Goal: Task Accomplishment & Management: Complete application form

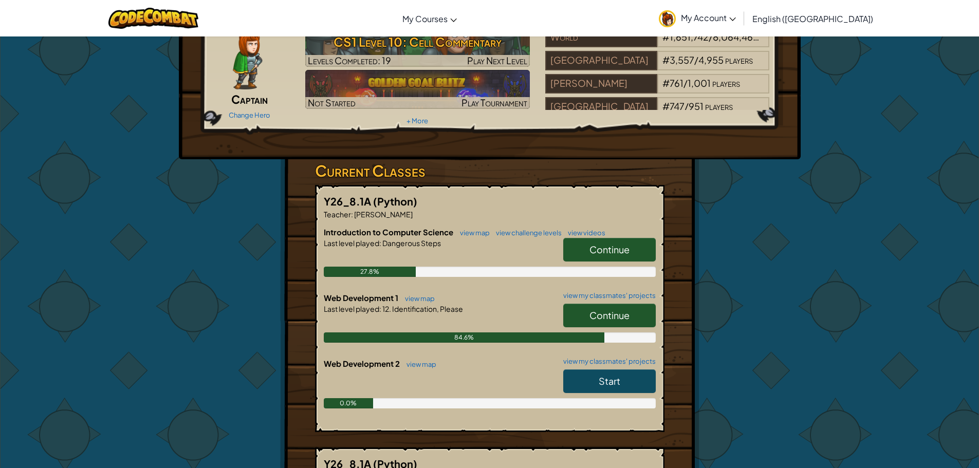
scroll to position [103, 0]
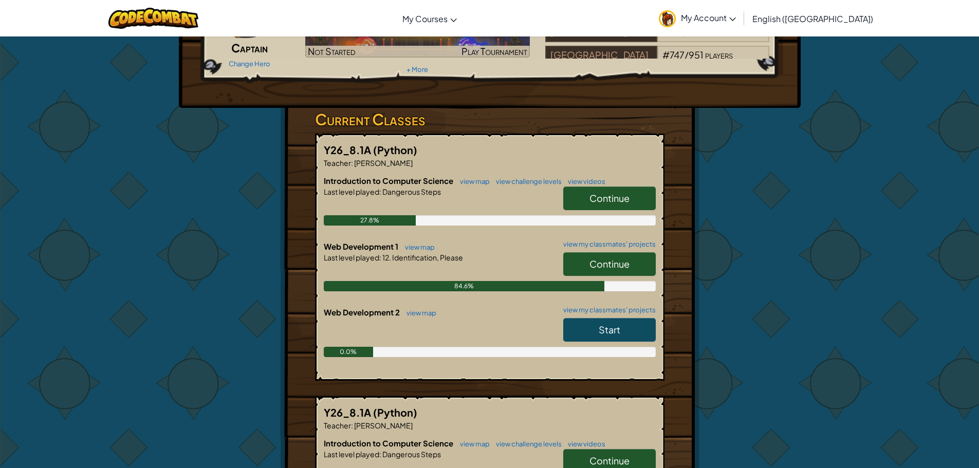
click at [589, 258] on span "Continue" at bounding box center [609, 264] width 40 height 12
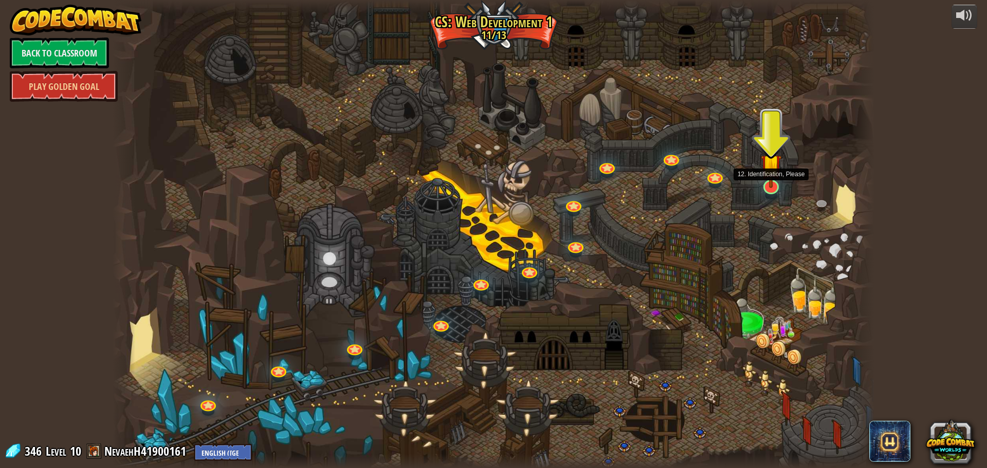
click at [777, 179] on img at bounding box center [770, 164] width 21 height 47
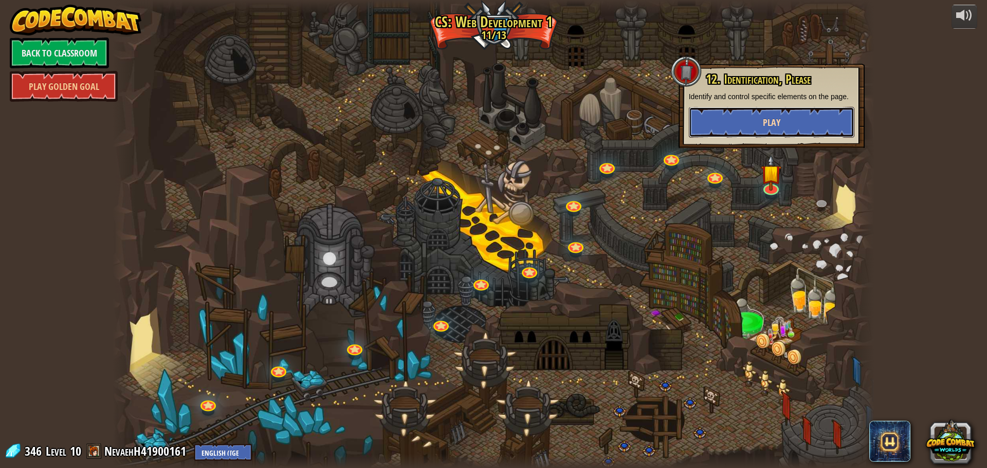
click at [753, 127] on button "Play" at bounding box center [771, 122] width 165 height 31
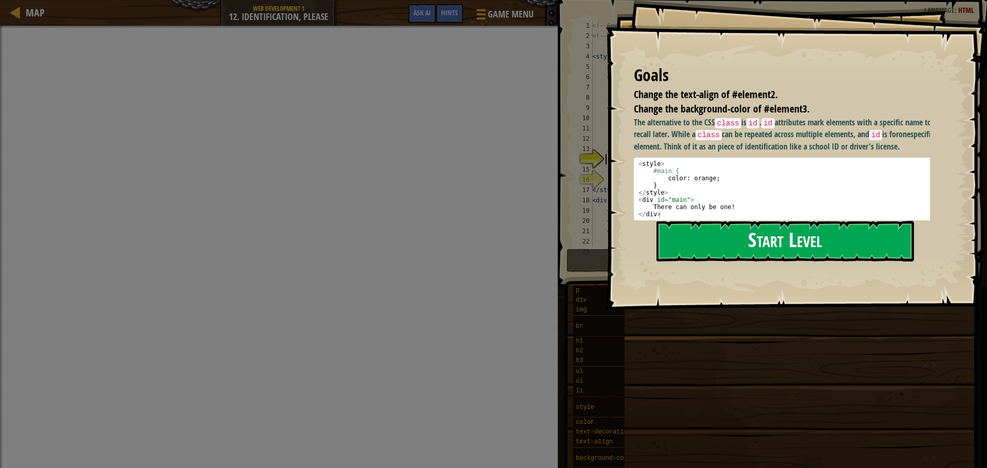
click at [868, 249] on button "Start Level" at bounding box center [784, 241] width 257 height 41
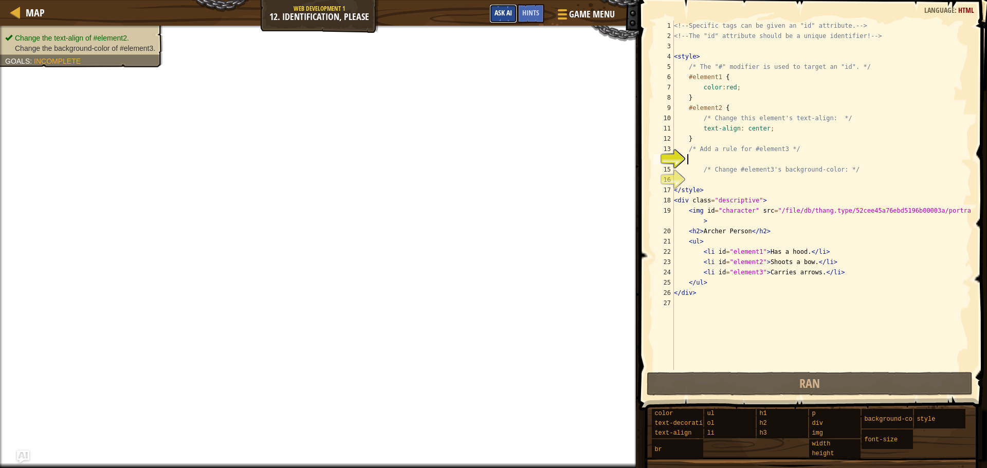
click at [494, 11] on span "Ask AI" at bounding box center [502, 13] width 17 height 10
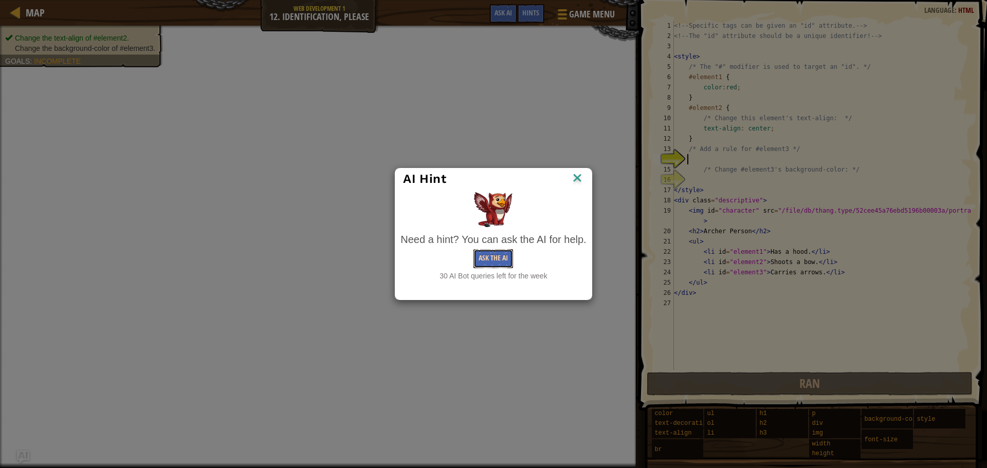
click at [494, 253] on button "Ask the AI" at bounding box center [493, 258] width 40 height 19
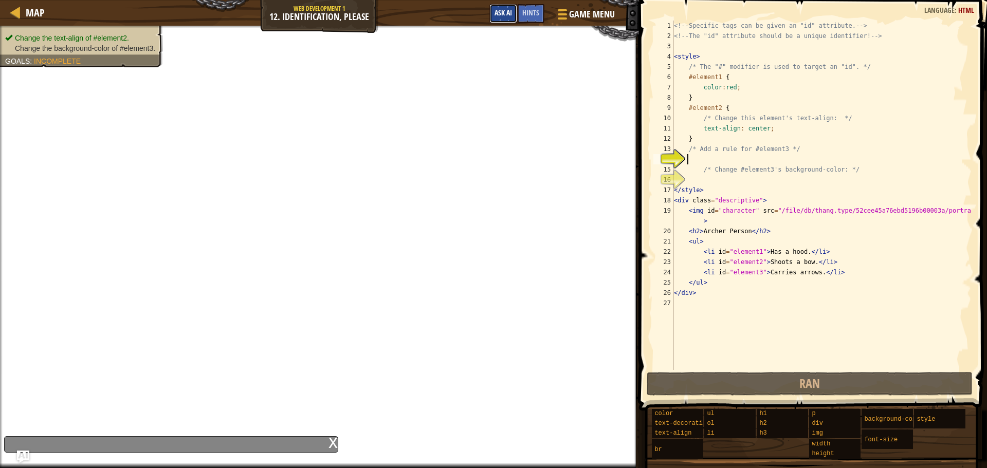
click at [502, 13] on span "Ask AI" at bounding box center [502, 13] width 17 height 10
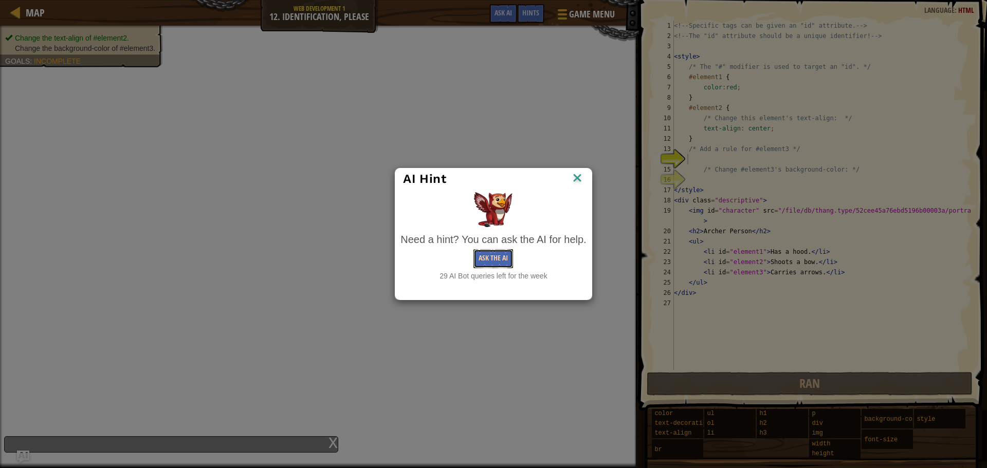
click at [490, 252] on button "Ask the AI" at bounding box center [493, 258] width 40 height 19
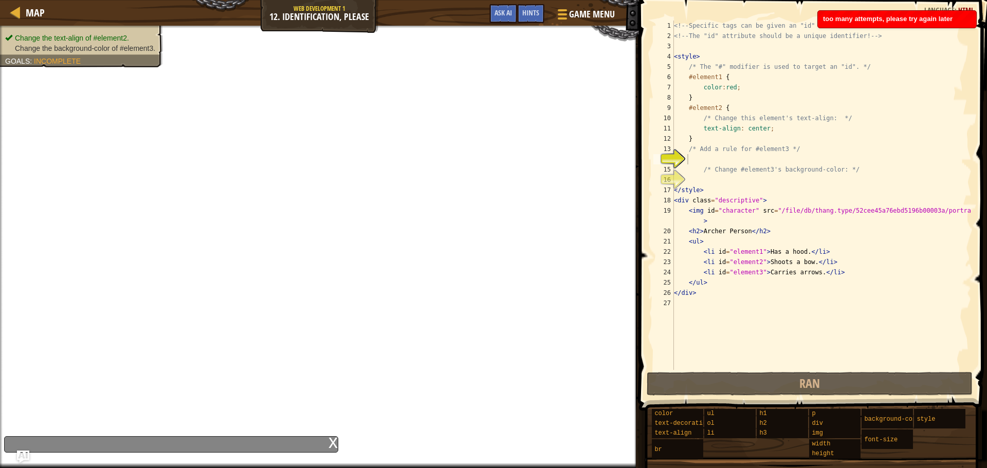
click at [320, 437] on div "x" at bounding box center [171, 444] width 334 height 16
click at [337, 443] on div "x" at bounding box center [332, 442] width 9 height 10
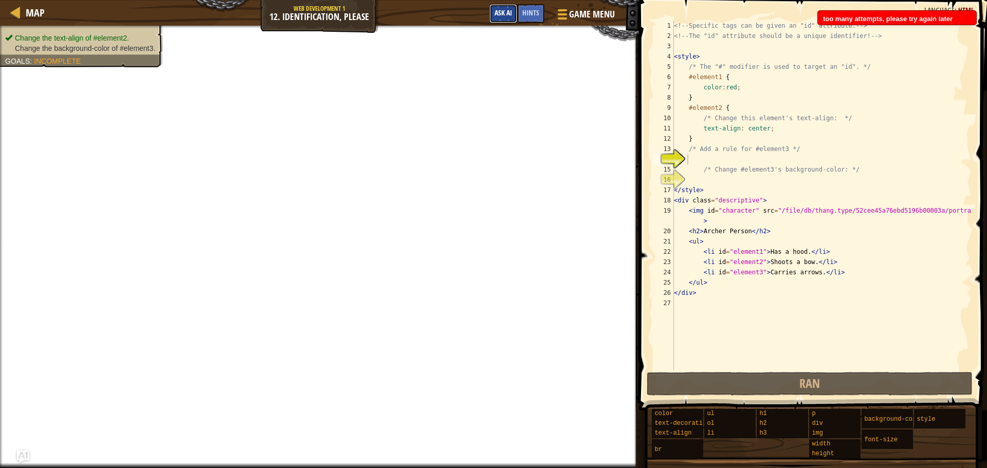
click at [502, 16] on span "Ask AI" at bounding box center [502, 13] width 17 height 10
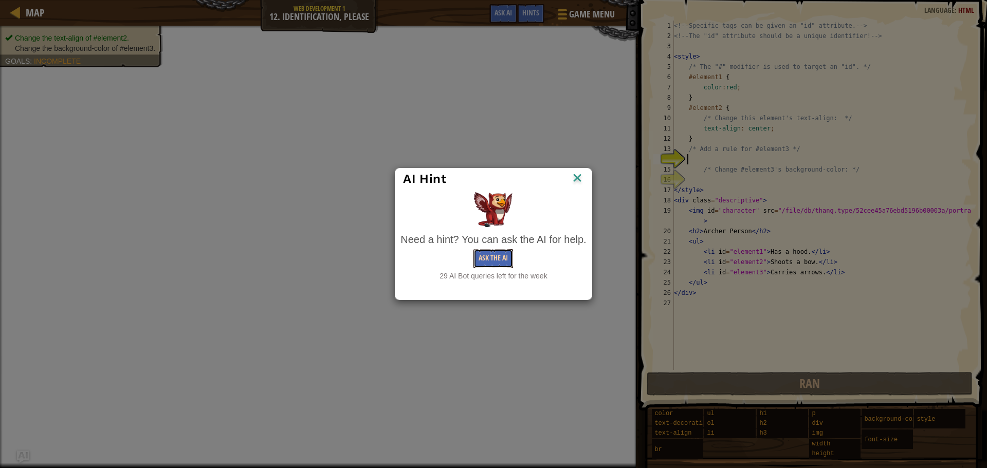
click at [500, 249] on button "Ask the AI" at bounding box center [493, 258] width 40 height 19
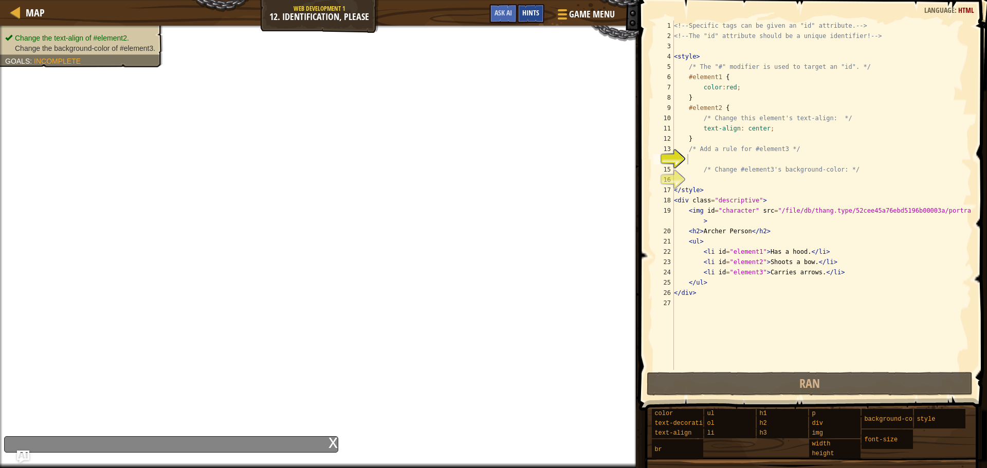
click at [535, 23] on div "Hints" at bounding box center [530, 13] width 27 height 19
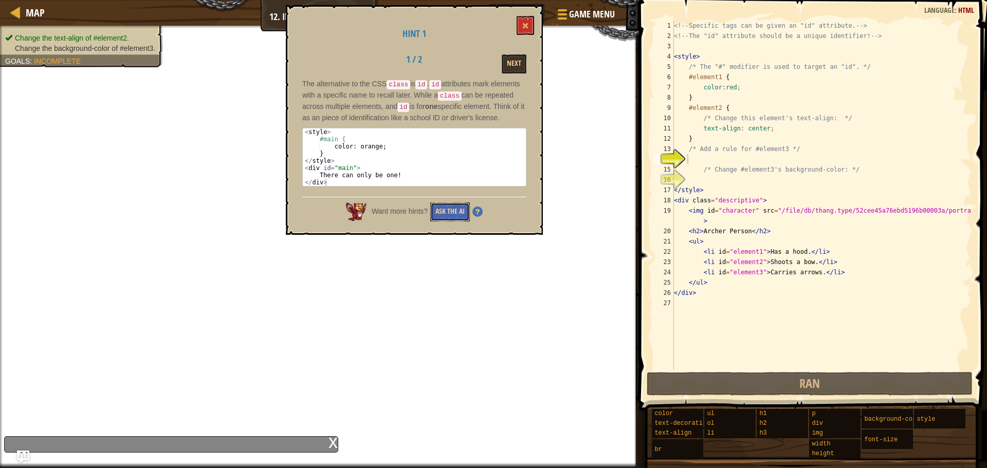
click at [449, 214] on button "Ask the AI" at bounding box center [450, 211] width 40 height 19
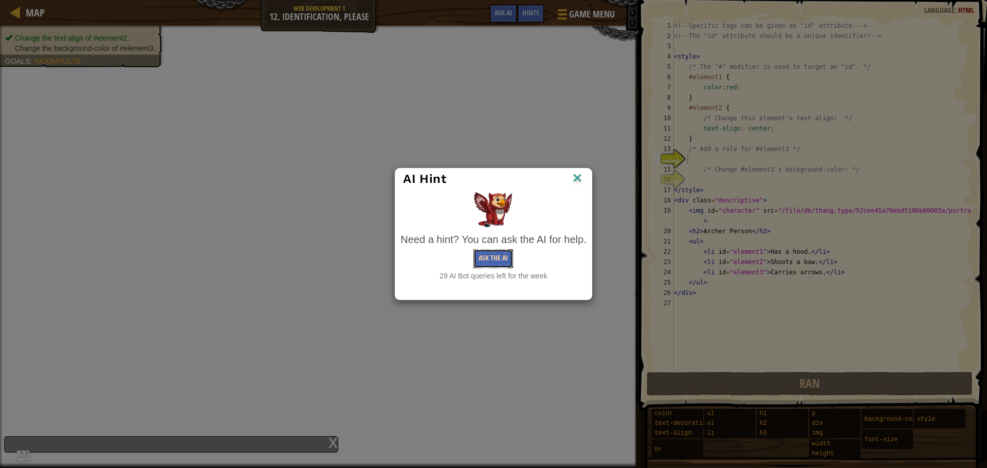
click at [496, 256] on button "Ask the AI" at bounding box center [493, 258] width 40 height 19
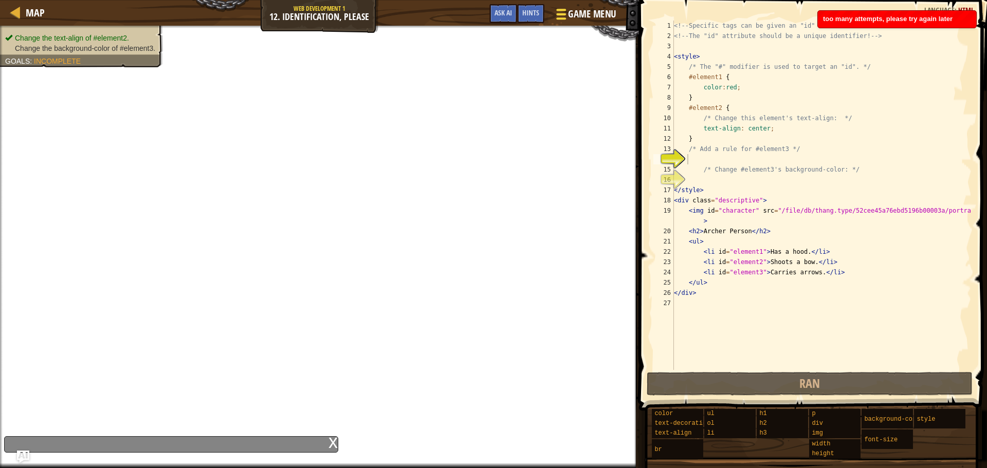
click at [579, 11] on span "Game Menu" at bounding box center [592, 14] width 48 height 14
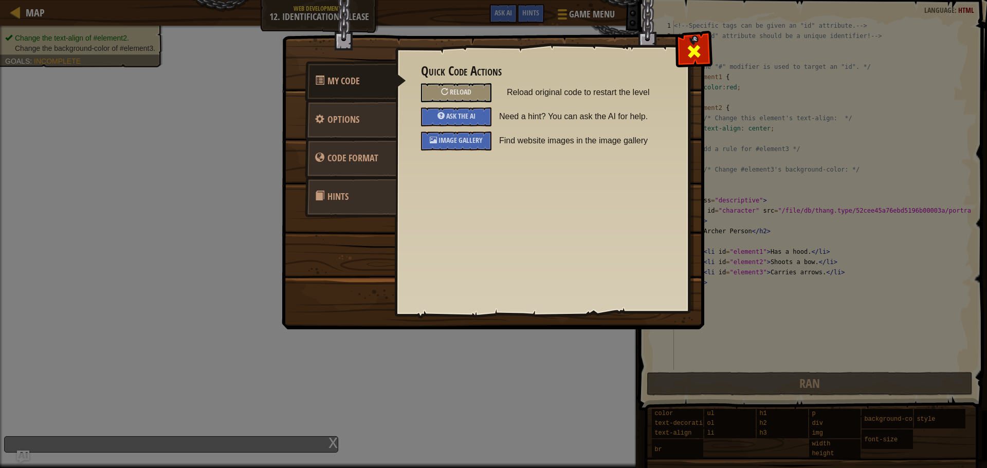
click at [703, 52] on div at bounding box center [693, 49] width 32 height 32
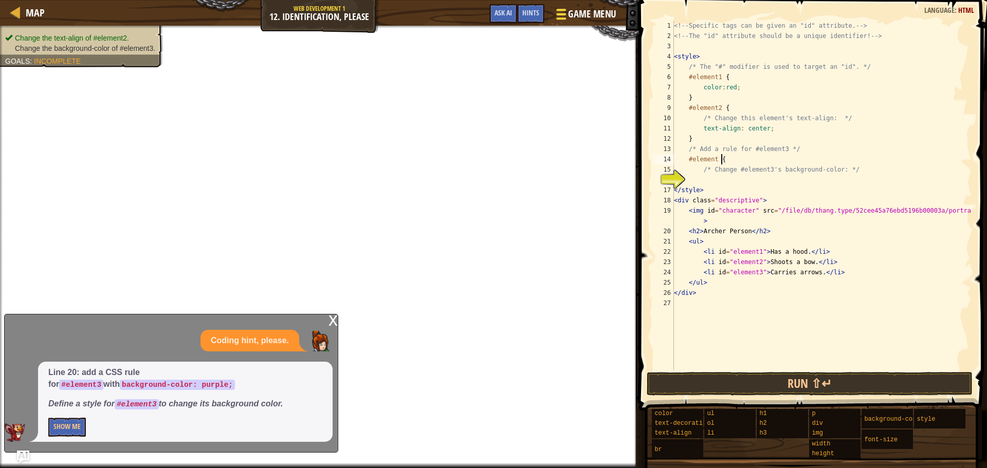
scroll to position [5, 3]
click at [697, 174] on div "<!-- Specific tags can be given an "id" attribute. --> <!-- The "id" attribute …" at bounding box center [822, 206] width 300 height 370
click at [708, 187] on div "<!-- Specific tags can be given an "id" attribute. --> <!-- The "id" attribute …" at bounding box center [822, 206] width 300 height 370
click at [697, 174] on div "<!-- Specific tags can be given an "id" attribute. --> <!-- The "id" attribute …" at bounding box center [822, 206] width 300 height 370
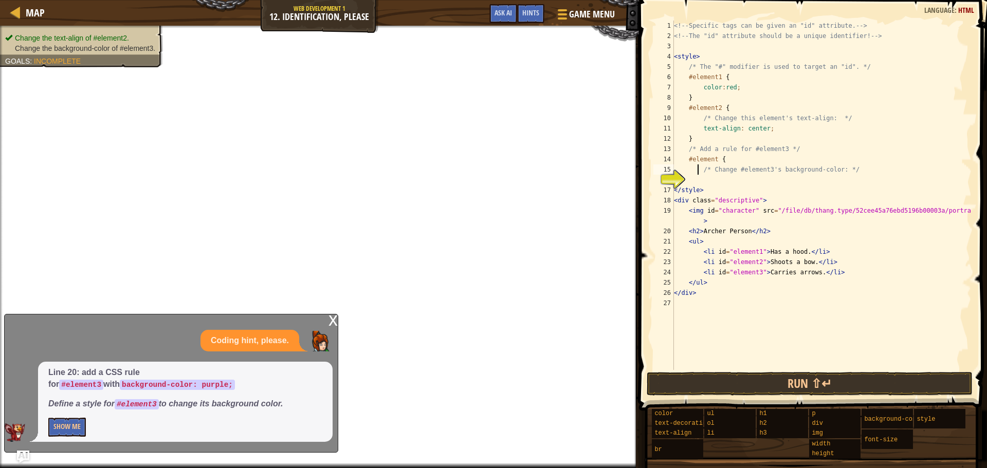
type textarea "/* Change #element3's background-color: */"
click at [687, 181] on div "<!-- Specific tags can be given an "id" attribute. --> <!-- The "id" attribute …" at bounding box center [822, 206] width 300 height 370
type textarea "background-color: blue;"
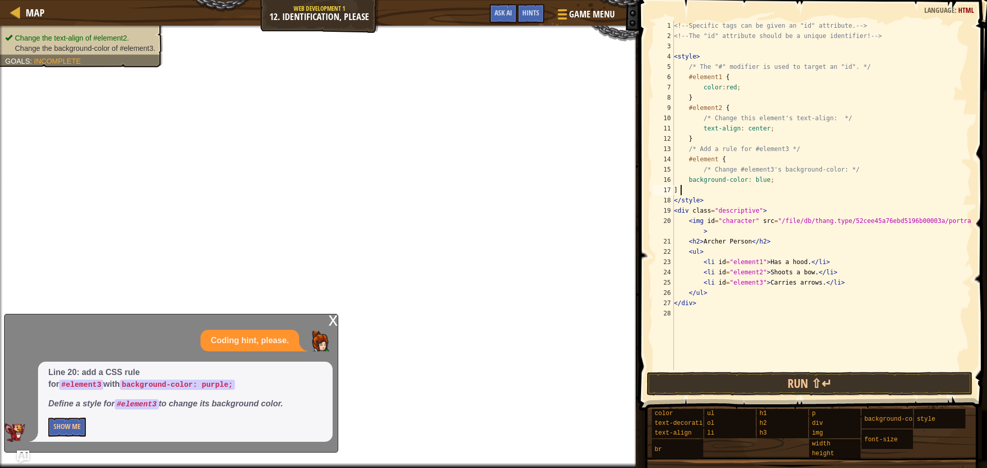
click at [680, 190] on div "<!-- Specific tags can be given an "id" attribute. --> <!-- The "id" attribute …" at bounding box center [822, 206] width 300 height 370
click at [781, 183] on div "<!-- Specific tags can be given an "id" attribute. --> <!-- The "id" attribute …" at bounding box center [822, 206] width 300 height 370
click at [60, 434] on button "Show Me" at bounding box center [67, 427] width 38 height 19
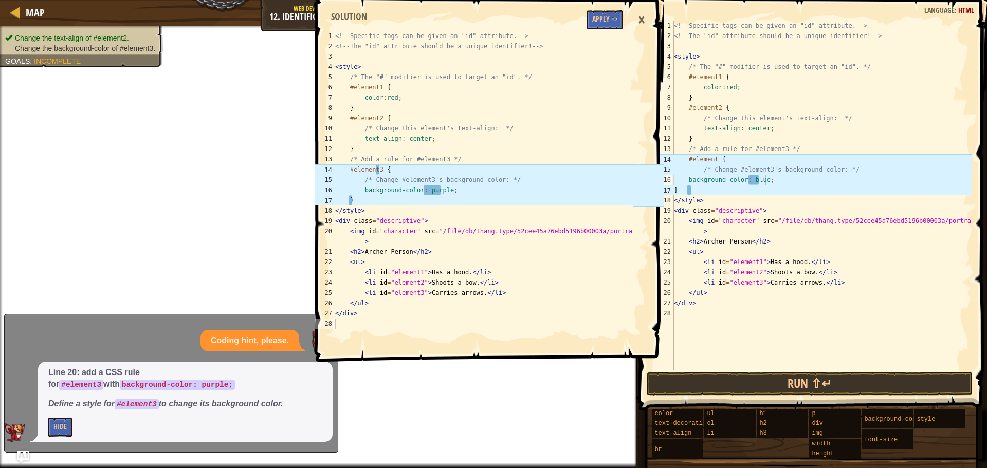
click at [750, 175] on div "<!-- Specific tags can be given an "id" attribute. --> <!-- The "id" attribute …" at bounding box center [822, 206] width 300 height 370
click at [693, 195] on div "<!-- Specific tags can be given an "id" attribute. --> <!-- The "id" attribute …" at bounding box center [822, 206] width 300 height 370
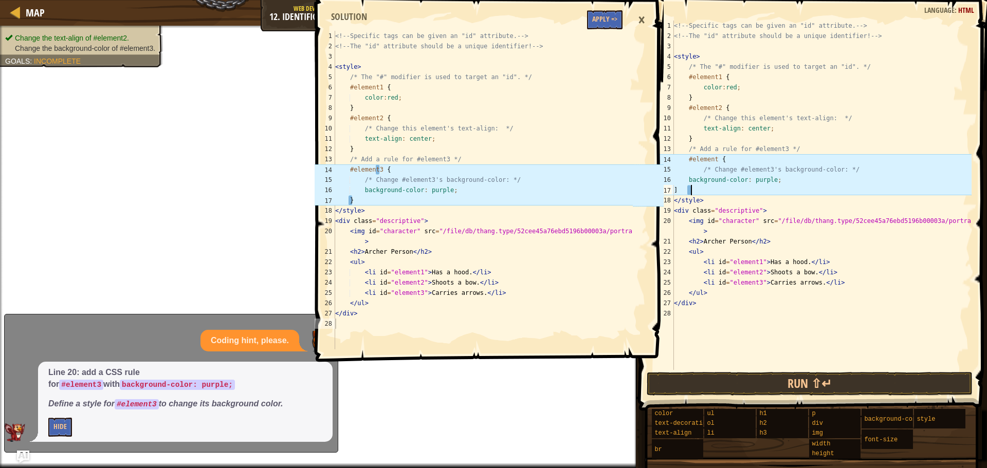
click at [687, 193] on div "<!-- Specific tags can be given an "id" attribute. --> <!-- The "id" attribute …" at bounding box center [822, 206] width 300 height 370
click at [719, 157] on div "<!-- Specific tags can be given an "id" attribute. --> <!-- The "id" attribute …" at bounding box center [822, 206] width 300 height 370
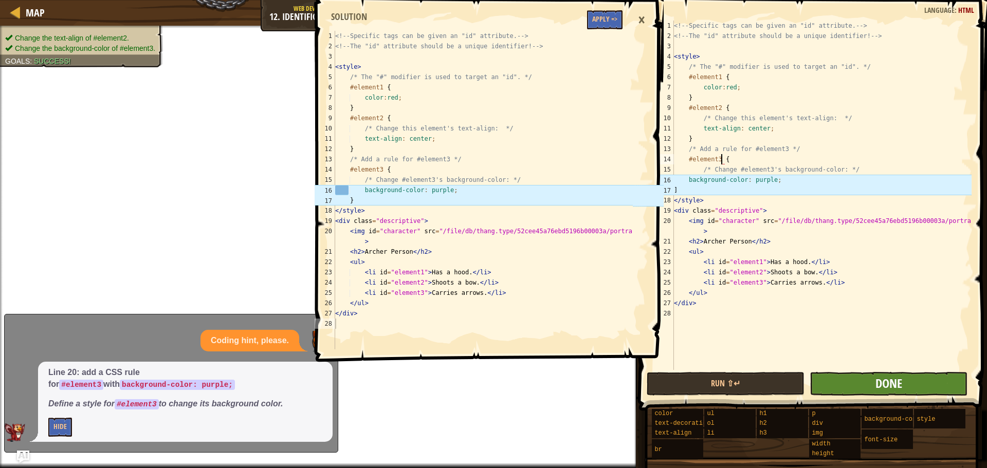
type textarea "#element3 {"
click at [898, 377] on span "Done" at bounding box center [888, 383] width 27 height 16
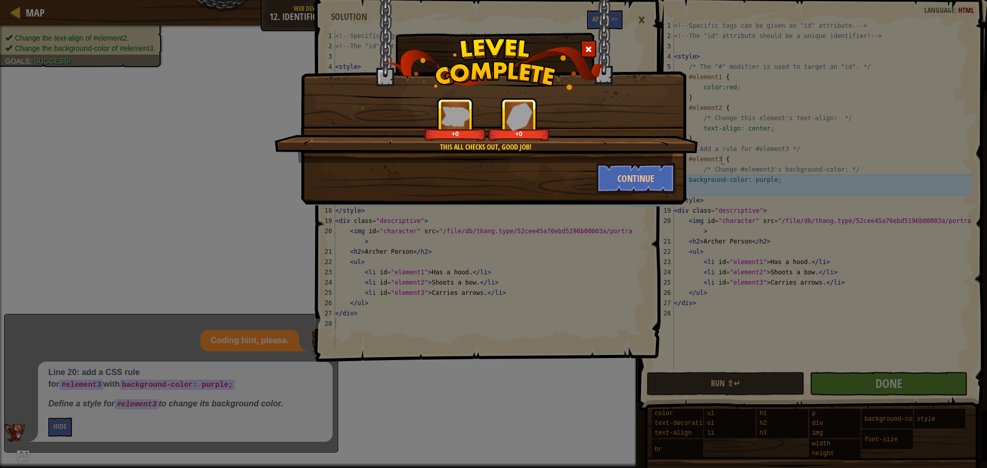
click at [605, 129] on div "+0 +0" at bounding box center [486, 119] width 399 height 43
click at [605, 129] on div "+13 +0" at bounding box center [486, 119] width 399 height 43
click at [629, 182] on button "Continue" at bounding box center [636, 178] width 80 height 31
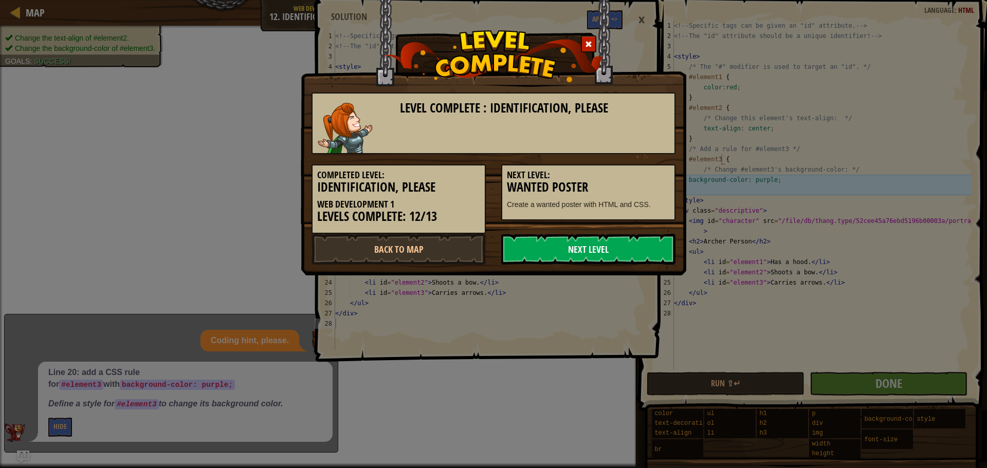
click at [633, 248] on link "Next Level" at bounding box center [588, 249] width 174 height 31
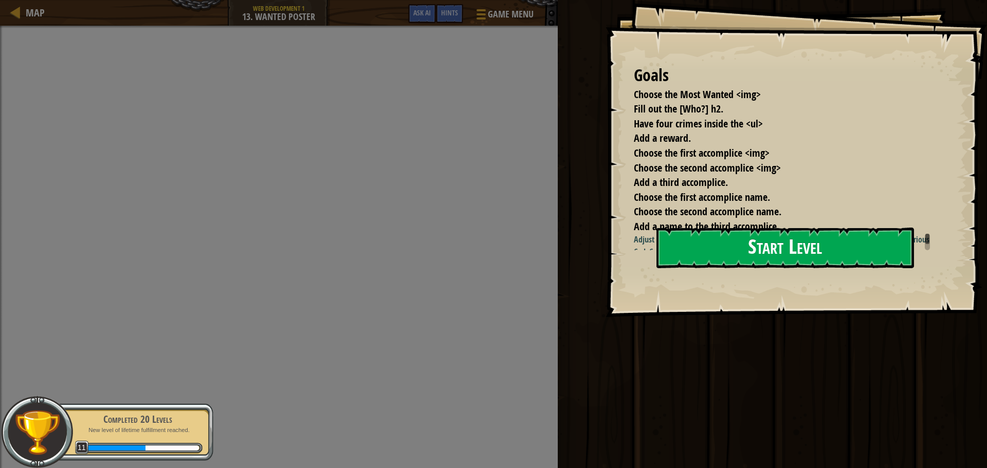
click at [791, 238] on button "Start Level" at bounding box center [784, 248] width 257 height 41
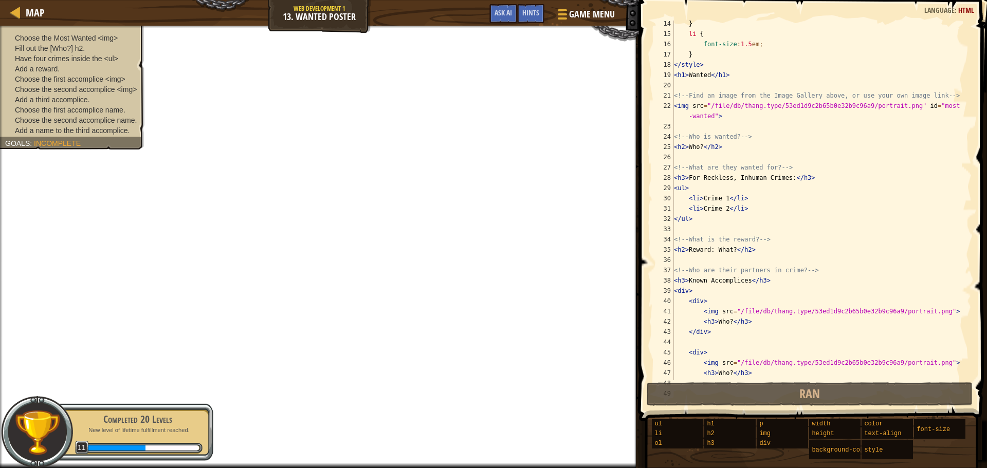
scroll to position [226, 0]
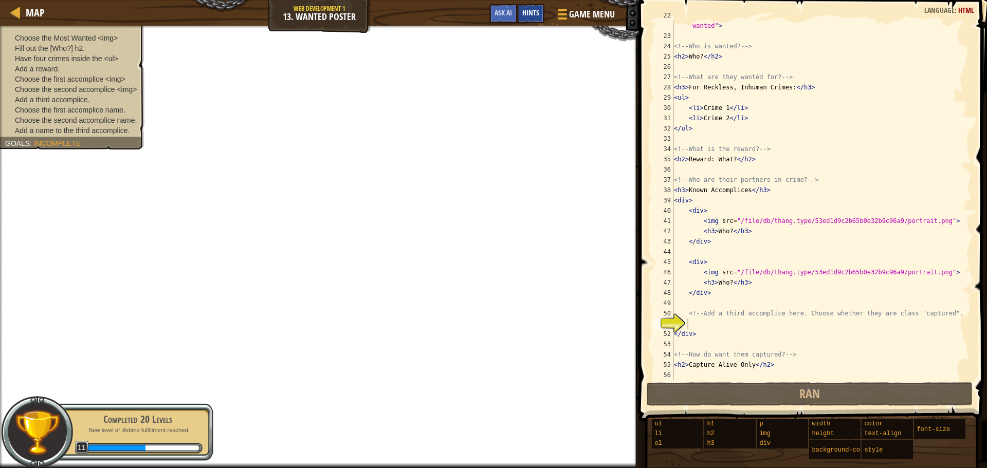
click at [528, 9] on span "Hints" at bounding box center [530, 13] width 17 height 10
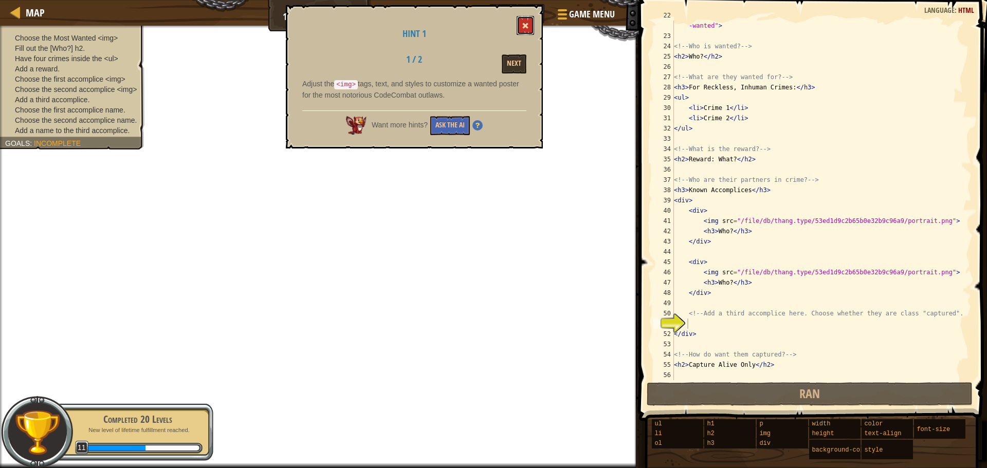
click at [525, 20] on button at bounding box center [524, 25] width 17 height 19
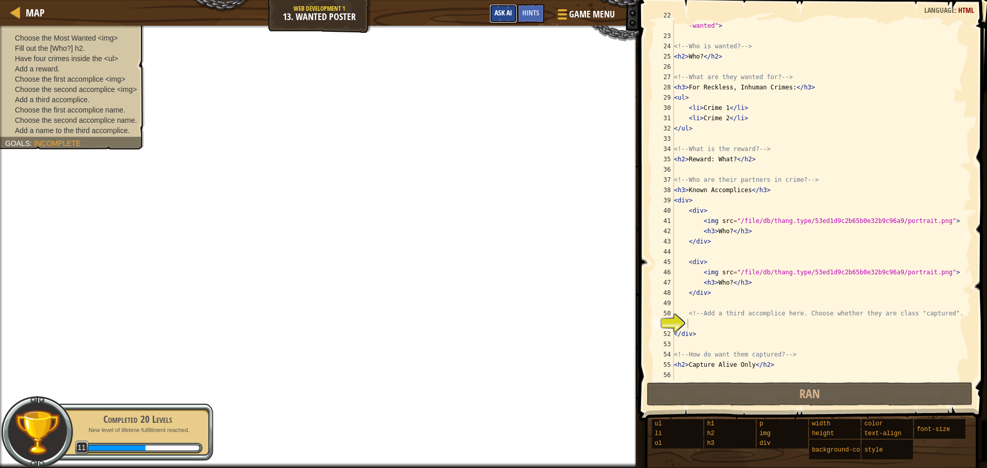
click at [504, 16] on span "Ask AI" at bounding box center [502, 13] width 17 height 10
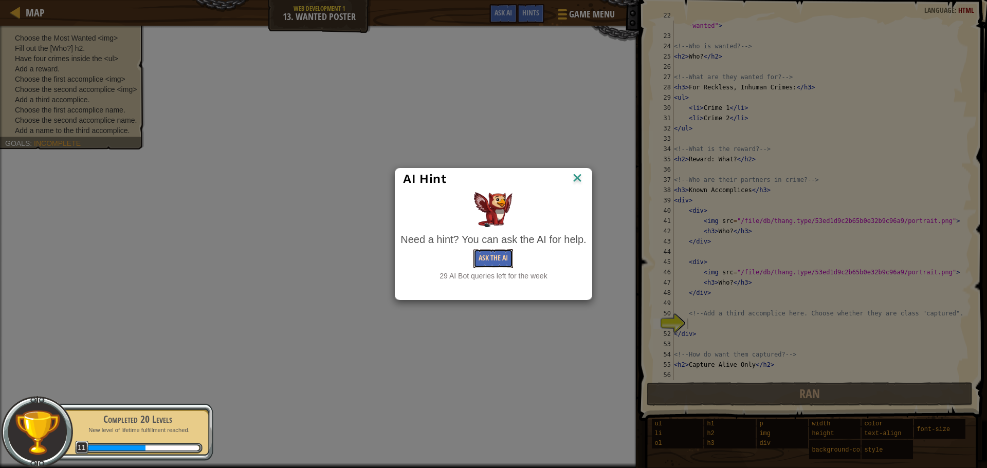
click at [495, 264] on button "Ask the AI" at bounding box center [493, 258] width 40 height 19
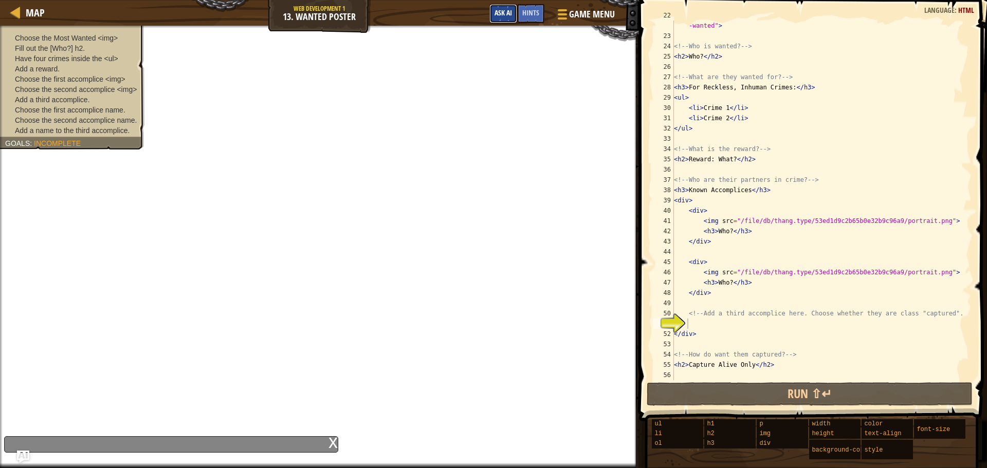
click at [502, 15] on span "Ask AI" at bounding box center [502, 13] width 17 height 10
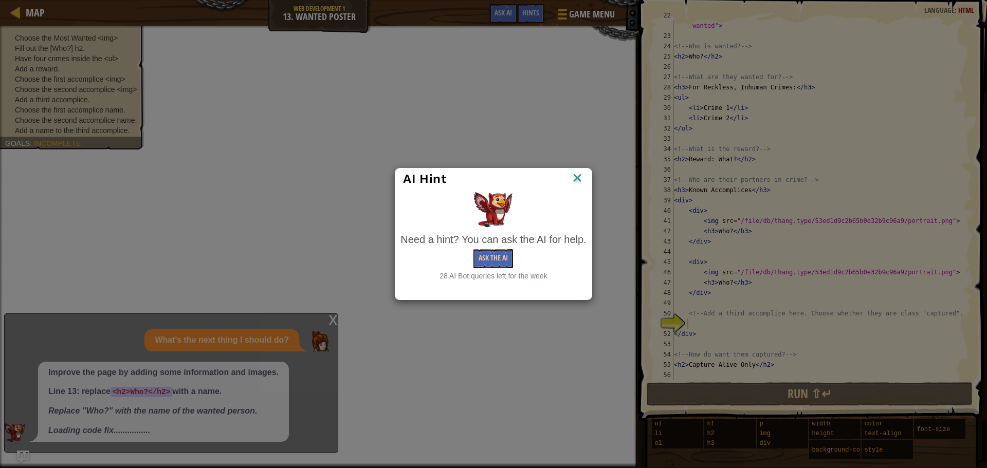
click at [578, 173] on img at bounding box center [576, 178] width 13 height 15
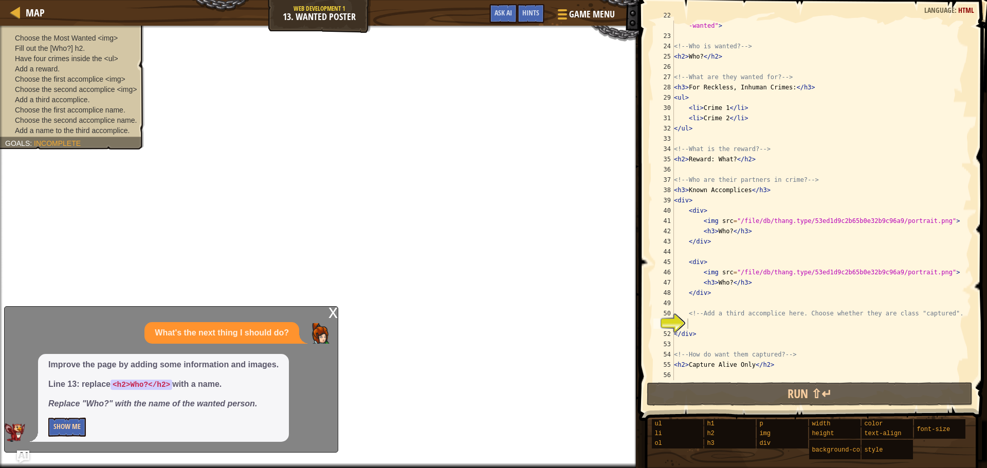
drag, startPoint x: 73, startPoint y: 421, endPoint x: 59, endPoint y: 431, distance: 17.3
click at [59, 430] on div "Improve the page by adding some information and images. Line 13: replace <h2>Wh…" at bounding box center [163, 398] width 251 height 88
click at [61, 429] on button "Show Me" at bounding box center [67, 427] width 38 height 19
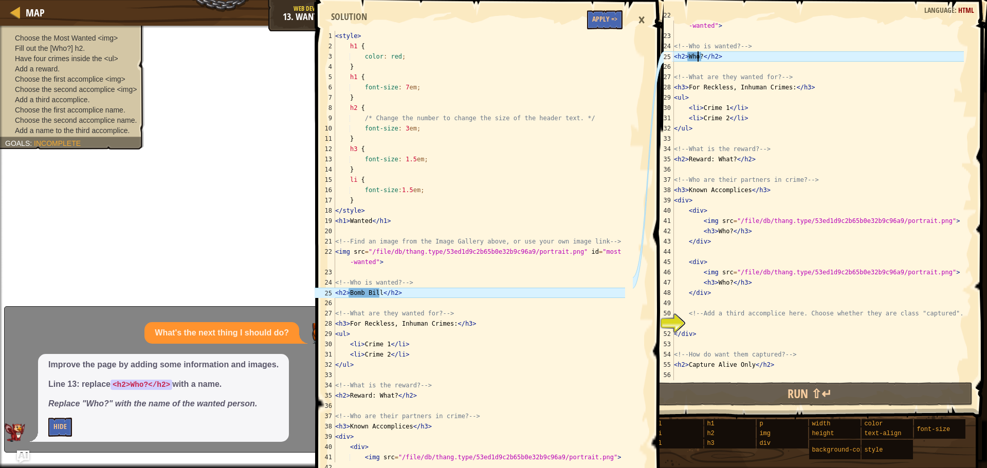
click at [696, 59] on div "< img src = "/file/db/thang.type/53ed1d9c2b65b0e32b9c96a9/portrait.png" id = "m…" at bounding box center [818, 205] width 292 height 391
click at [696, 57] on div "< img src = "/file/db/thang.type/53ed1d9c2b65b0e32b9c96a9/portrait.png" id = "m…" at bounding box center [818, 205] width 292 height 391
click at [685, 50] on div "< img src = "/file/db/thang.type/53ed1d9c2b65b0e32b9c96a9/portrait.png" id = "m…" at bounding box center [818, 205] width 292 height 391
click at [692, 60] on div "< img src = "/file/db/thang.type/53ed1d9c2b65b0e32b9c96a9/portrait.png" id = "m…" at bounding box center [818, 205] width 292 height 391
click at [699, 57] on div "< img src = "/file/db/thang.type/53ed1d9c2b65b0e32b9c96a9/portrait.png" id = "m…" at bounding box center [818, 205] width 292 height 391
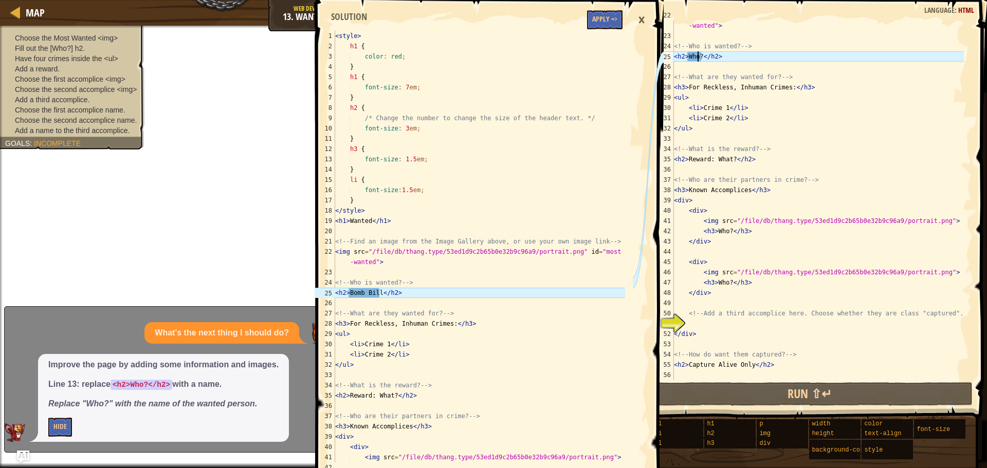
click at [694, 59] on div "< img src = "/file/db/thang.type/53ed1d9c2b65b0e32b9c96a9/portrait.png" id = "m…" at bounding box center [818, 205] width 292 height 391
click at [696, 59] on div "< img src = "/file/db/thang.type/53ed1d9c2b65b0e32b9c96a9/portrait.png" id = "m…" at bounding box center [818, 205] width 292 height 391
click at [698, 57] on div "< img src = "/file/db/thang.type/53ed1d9c2b65b0e32b9c96a9/portrait.png" id = "m…" at bounding box center [818, 205] width 292 height 391
click at [698, 56] on div "< img src = "/file/db/thang.type/53ed1d9c2b65b0e32b9c96a9/portrait.png" id = "m…" at bounding box center [818, 205] width 292 height 391
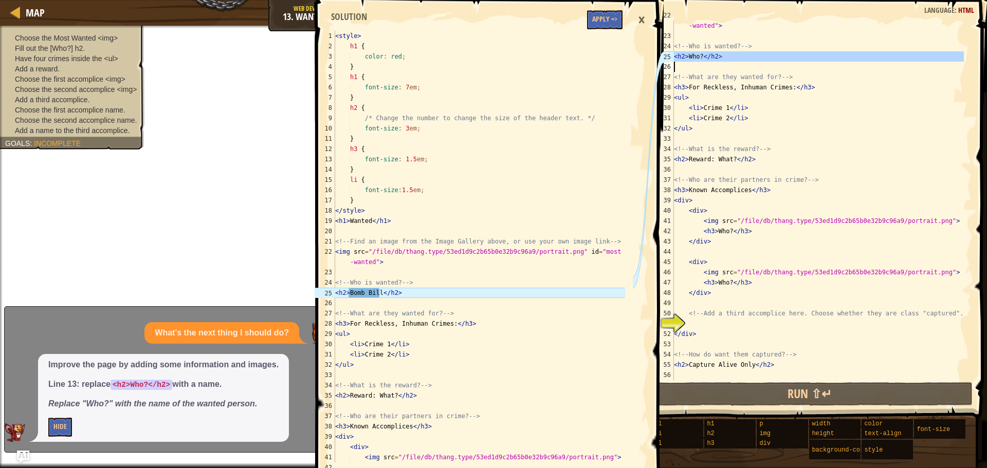
click at [697, 55] on div "< img src = "/file/db/thang.type/53ed1d9c2b65b0e32b9c96a9/portrait.png" id = "m…" at bounding box center [818, 201] width 292 height 360
click at [697, 55] on div "< img src = "/file/db/thang.type/53ed1d9c2b65b0e32b9c96a9/portrait.png" id = "m…" at bounding box center [818, 205] width 292 height 391
click at [695, 55] on div "< img src = "/file/db/thang.type/53ed1d9c2b65b0e32b9c96a9/portrait.png" id = "m…" at bounding box center [818, 201] width 292 height 360
click at [695, 55] on div "< img src = "/file/db/thang.type/53ed1d9c2b65b0e32b9c96a9/portrait.png" id = "m…" at bounding box center [818, 205] width 292 height 391
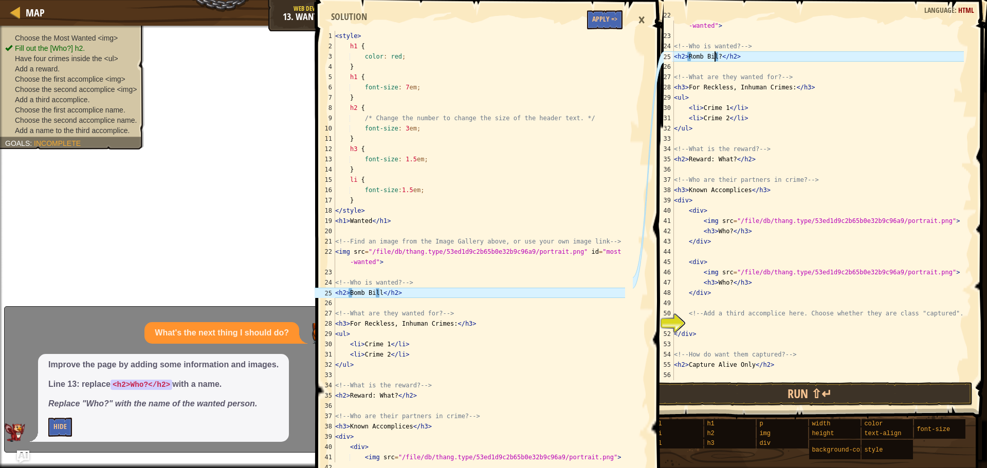
scroll to position [5, 4]
click at [686, 51] on div "< img src = "/file/db/thang.type/53ed1d9c2b65b0e32b9c96a9/portrait.png" id = "m…" at bounding box center [818, 205] width 292 height 391
click at [720, 60] on div "< img src = "/file/db/thang.type/53ed1d9c2b65b0e32b9c96a9/portrait.png" id = "m…" at bounding box center [818, 205] width 292 height 391
click at [691, 57] on div "< img src = "/file/db/thang.type/53ed1d9c2b65b0e32b9c96a9/portrait.png" id = "m…" at bounding box center [818, 205] width 292 height 391
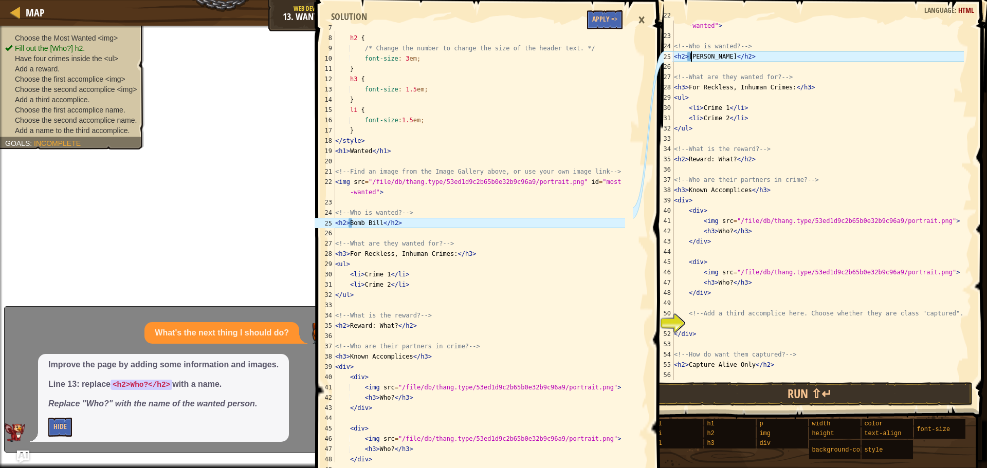
scroll to position [154, 0]
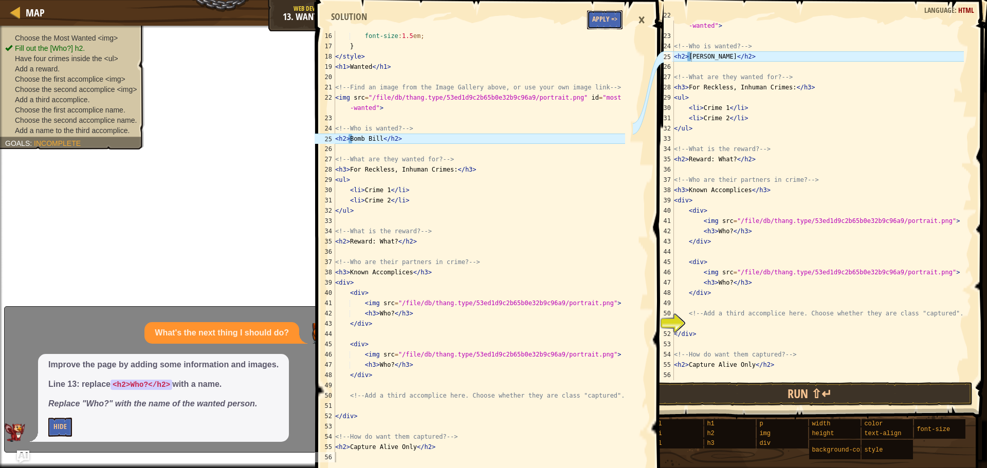
click at [606, 22] on button "Apply =>" at bounding box center [604, 19] width 35 height 19
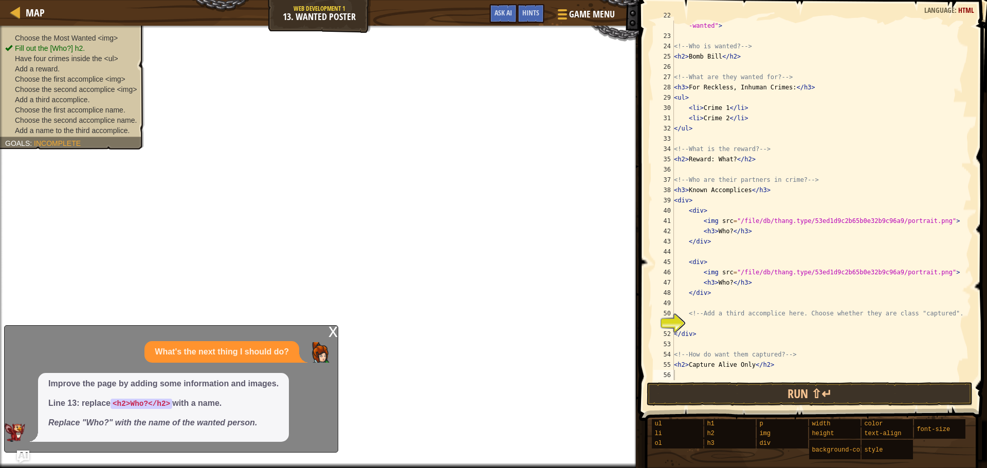
click at [786, 104] on div "< img src = "/file/db/thang.type/53ed1d9c2b65b0e32b9c96a9/portrait.png" id = "m…" at bounding box center [818, 205] width 292 height 391
click at [782, 114] on div "< img src = "/file/db/thang.type/53ed1d9c2b65b0e32b9c96a9/portrait.png" id = "m…" at bounding box center [818, 205] width 292 height 391
type textarea "<li>Crime 2</li>"
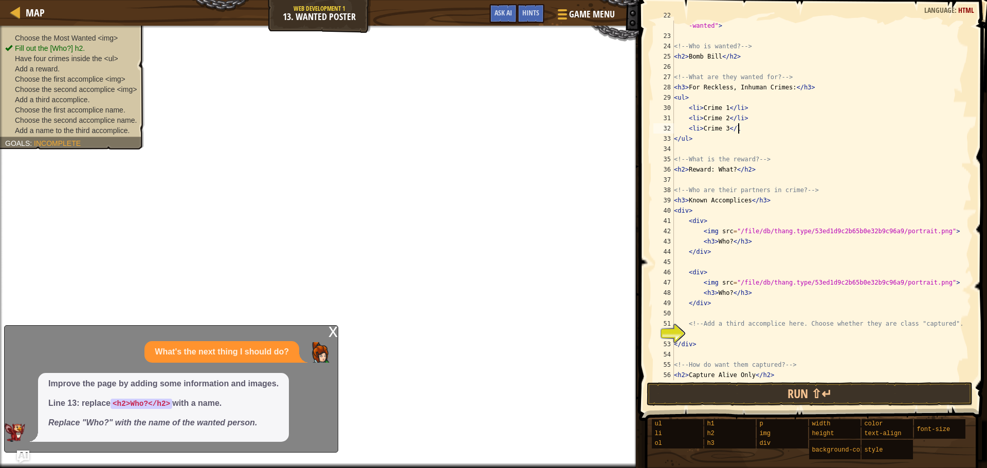
scroll to position [5, 5]
click at [725, 127] on div "< img src = "/file/db/thang.type/53ed1d9c2b65b0e32b9c96a9/portrait.png" id = "m…" at bounding box center [818, 205] width 292 height 391
click at [729, 129] on div "< img src = "/file/db/thang.type/53ed1d9c2b65b0e32b9c96a9/portrait.png" id = "m…" at bounding box center [818, 205] width 292 height 391
type textarea "<li>Crime 3</li>"
click at [765, 129] on div "< img src = "/file/db/thang.type/53ed1d9c2b65b0e32b9c96a9/portrait.png" id = "m…" at bounding box center [818, 205] width 292 height 391
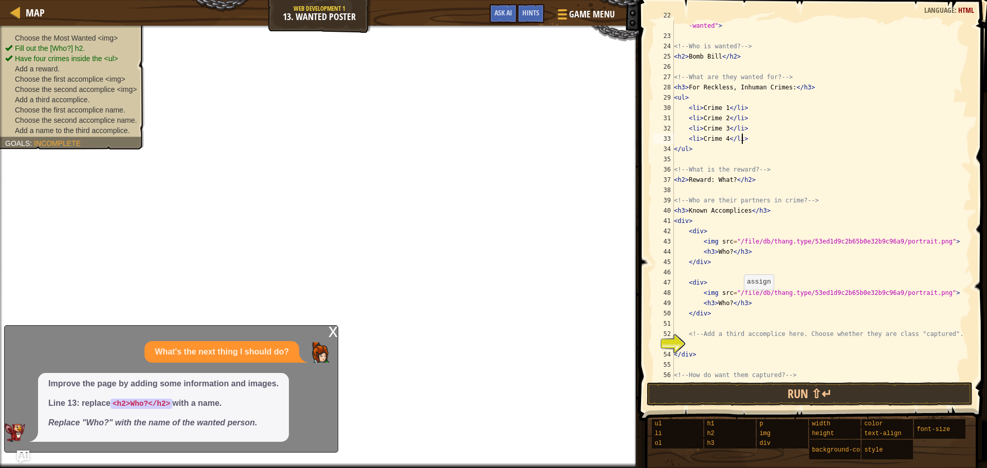
scroll to position [247, 0]
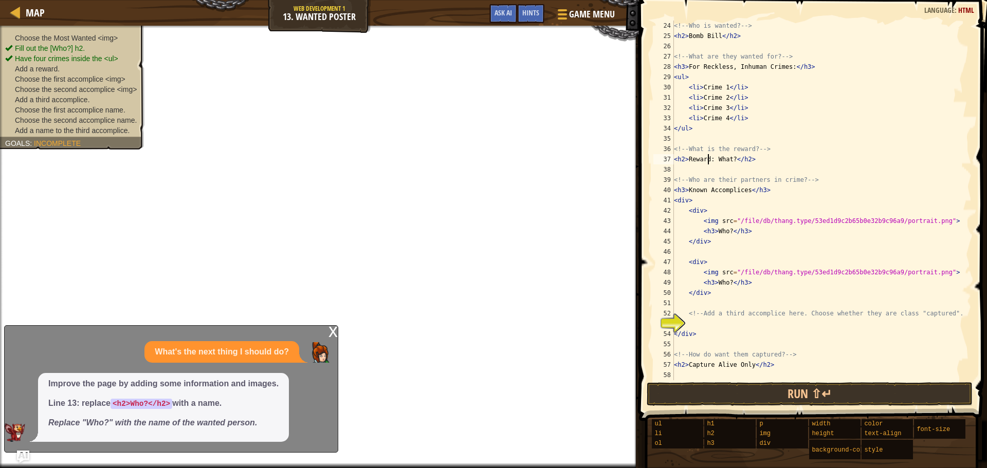
click at [707, 157] on div "<!-- Who is wanted? --> < h2 > Bomb Bill </ h2 > <!-- What are they wanted for?…" at bounding box center [818, 211] width 292 height 380
click at [706, 157] on div "<!-- Who is wanted? --> < h2 > Bomb Bill </ h2 > <!-- What are they wanted for?…" at bounding box center [818, 211] width 292 height 380
click at [720, 159] on div "<!-- Who is wanted? --> < h2 > Bomb Bill </ h2 > <!-- What are they wanted for?…" at bounding box center [818, 211] width 292 height 380
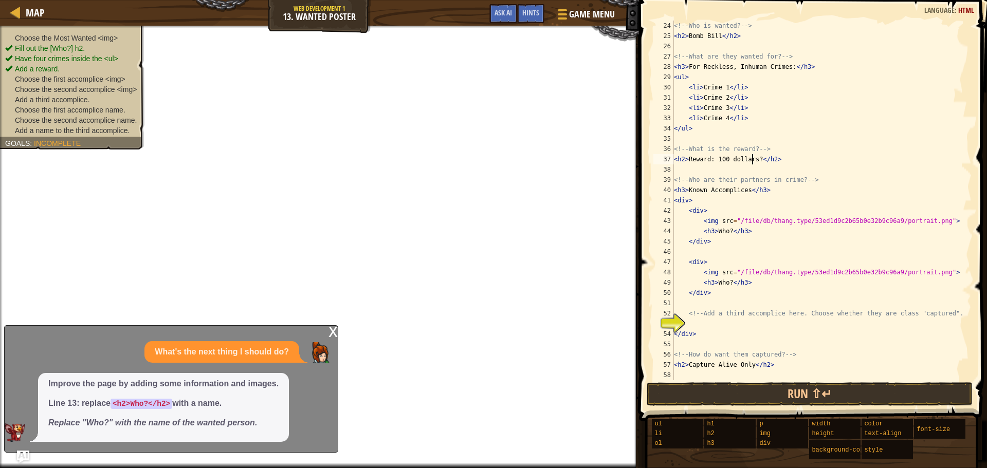
type textarea "<h2>Reward: 100 dollars?</h2>"
click at [333, 335] on div "x" at bounding box center [332, 331] width 9 height 10
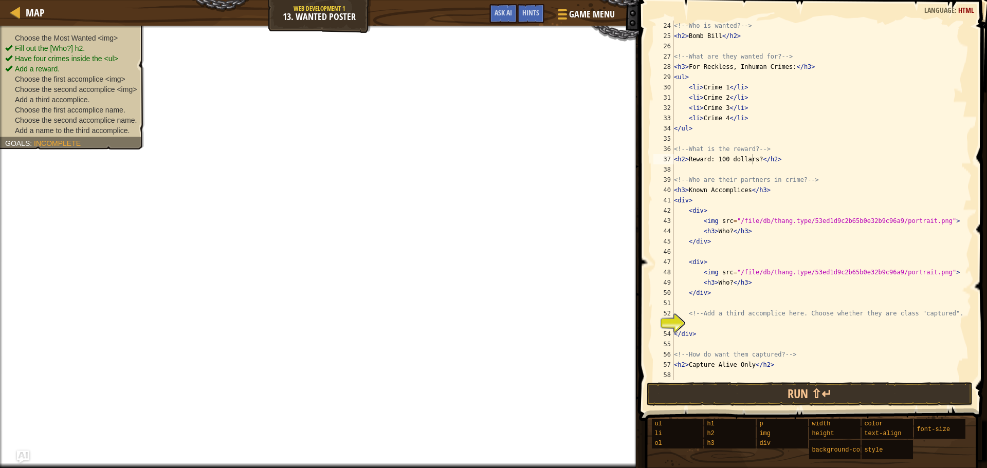
scroll to position [5, 1]
click at [699, 321] on div "<!-- Who is wanted? --> < h2 > Bomb Bill </ h2 > <!-- What are they wanted for?…" at bounding box center [818, 211] width 292 height 380
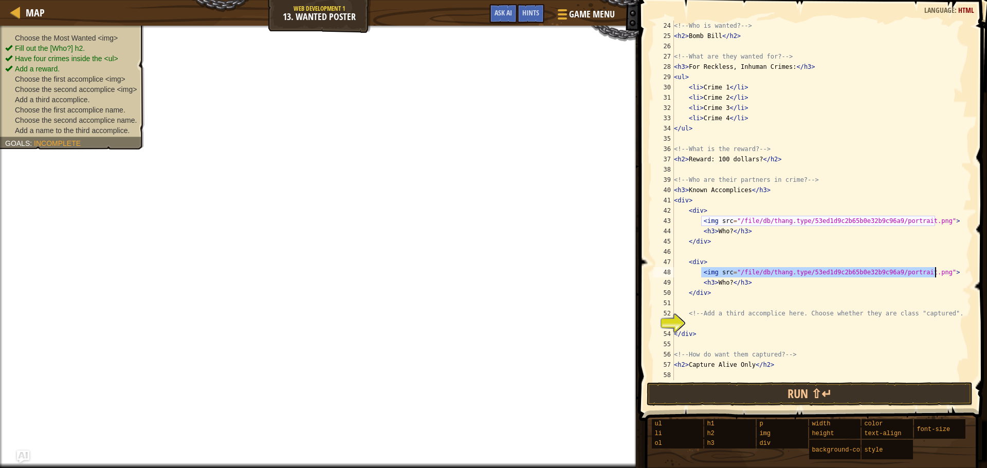
drag, startPoint x: 701, startPoint y: 270, endPoint x: 963, endPoint y: 270, distance: 262.1
click at [963, 270] on div "24 25 26 27 28 29 30 31 32 33 34 35 36 37 38 39 40 41 42 43 44 45 46 47 48 49 5…" at bounding box center [811, 201] width 320 height 360
type textarea "<img src="/file/db/thang.type/53ed1d9c2b65b0e32b9c96a9/portrait.png">"
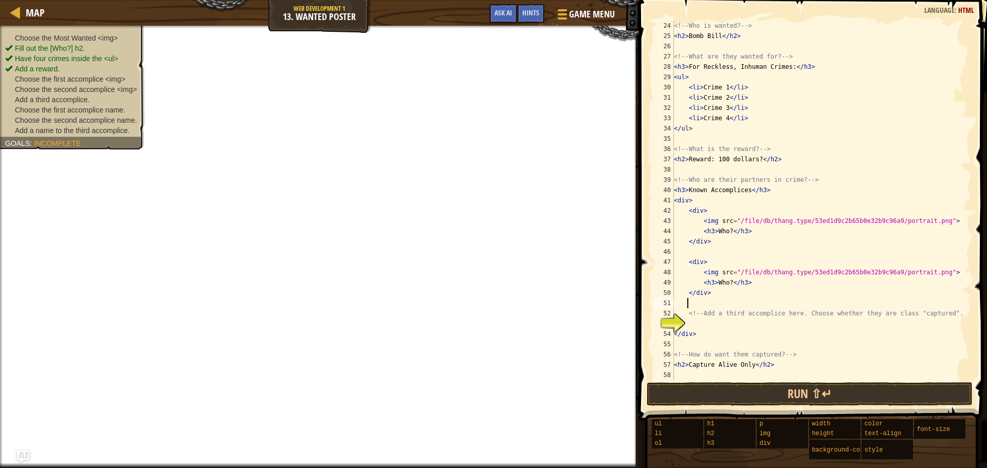
click at [699, 306] on div "<!-- Who is wanted? --> < h2 > Bomb Bill </ h2 > <!-- What are they wanted for?…" at bounding box center [818, 211] width 292 height 380
click at [700, 307] on div "<!-- Who is wanted? --> < h2 > Bomb Bill </ h2 > <!-- What are they wanted for?…" at bounding box center [818, 211] width 292 height 380
click at [703, 306] on div "<!-- Who is wanted? --> < h2 > Bomb Bill </ h2 > <!-- What are they wanted for?…" at bounding box center [818, 211] width 292 height 380
drag, startPoint x: 707, startPoint y: 302, endPoint x: 716, endPoint y: 302, distance: 9.2
click at [708, 302] on div "<!-- Who is wanted? --> < h2 > Bomb Bill </ h2 > <!-- What are they wanted for?…" at bounding box center [818, 211] width 292 height 380
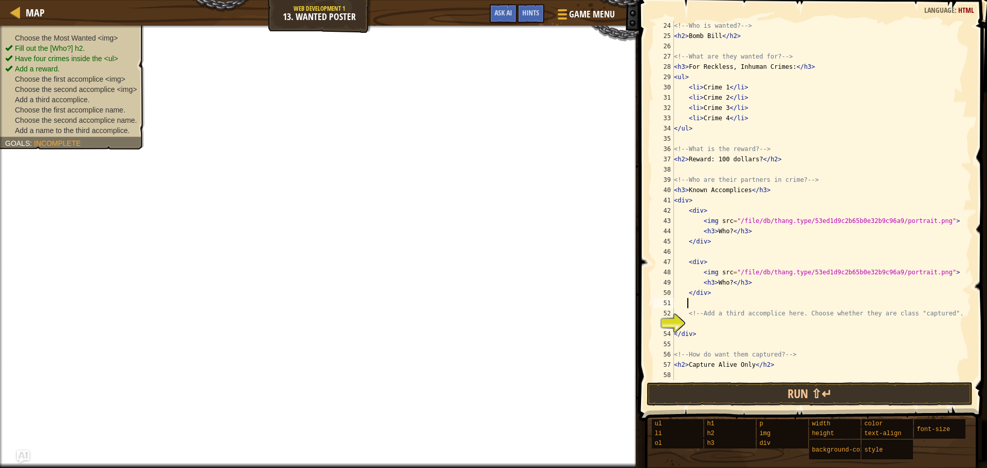
paste textarea "<img src="/file/db/thang.type/53ed1d9c2b65b0e32b9c96a9/portrait.png">"
type textarea "<"
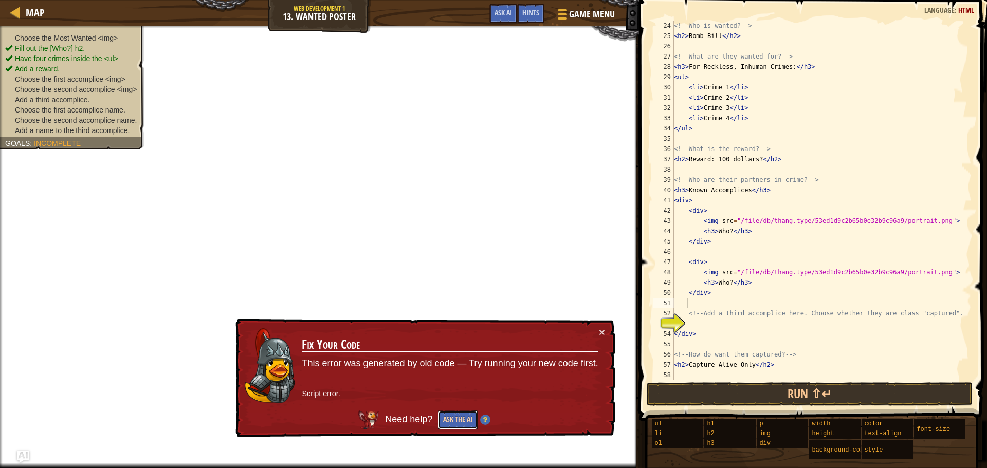
click at [463, 411] on button "Ask the AI" at bounding box center [458, 420] width 40 height 19
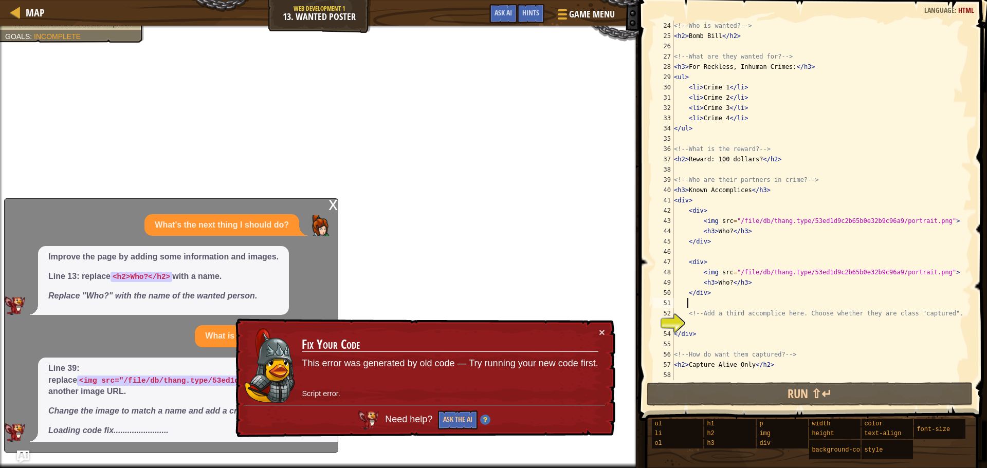
click at [606, 333] on div "× Fix Your Code This error was generated by old code — Try running your new cod…" at bounding box center [424, 378] width 382 height 119
click at [601, 333] on button "×" at bounding box center [602, 332] width 6 height 11
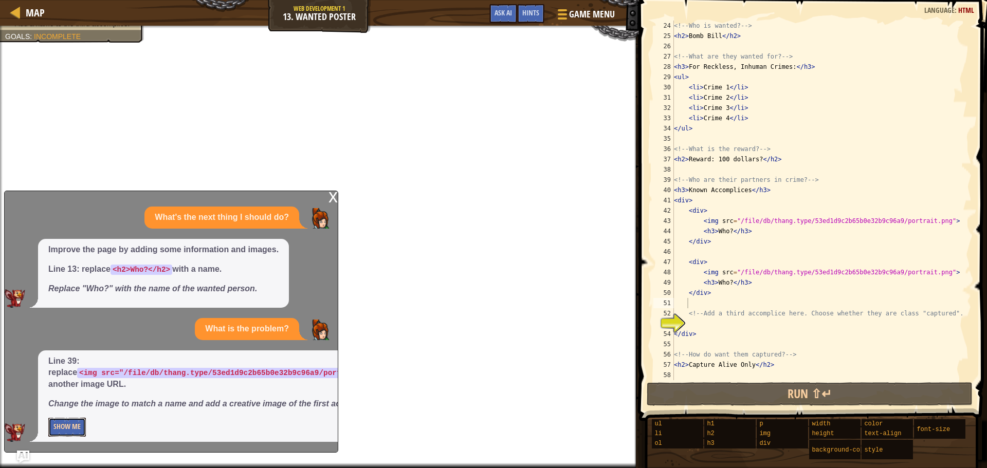
click at [57, 430] on button "Show Me" at bounding box center [67, 427] width 38 height 19
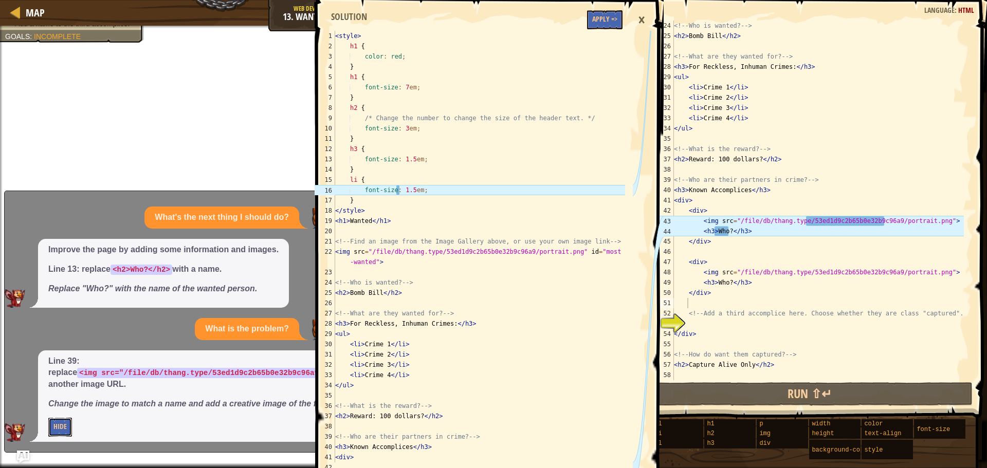
scroll to position [31, 0]
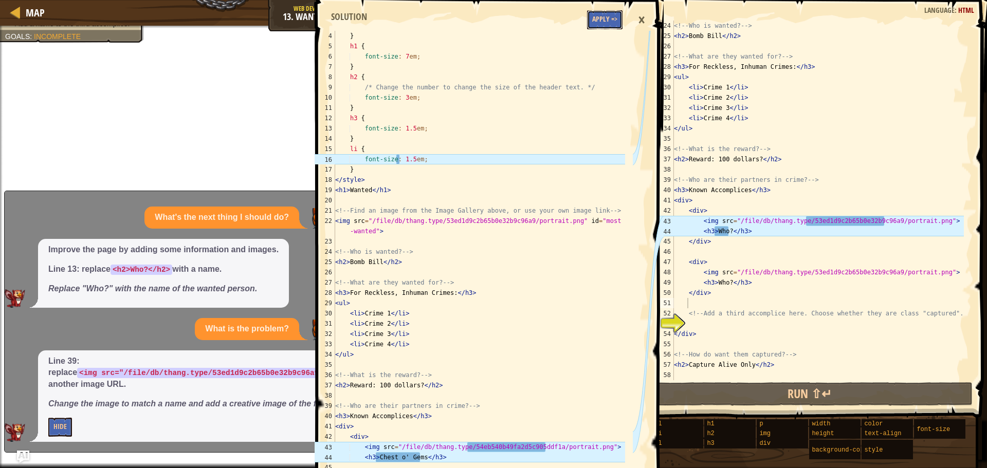
click at [617, 18] on button "Apply =>" at bounding box center [604, 19] width 35 height 19
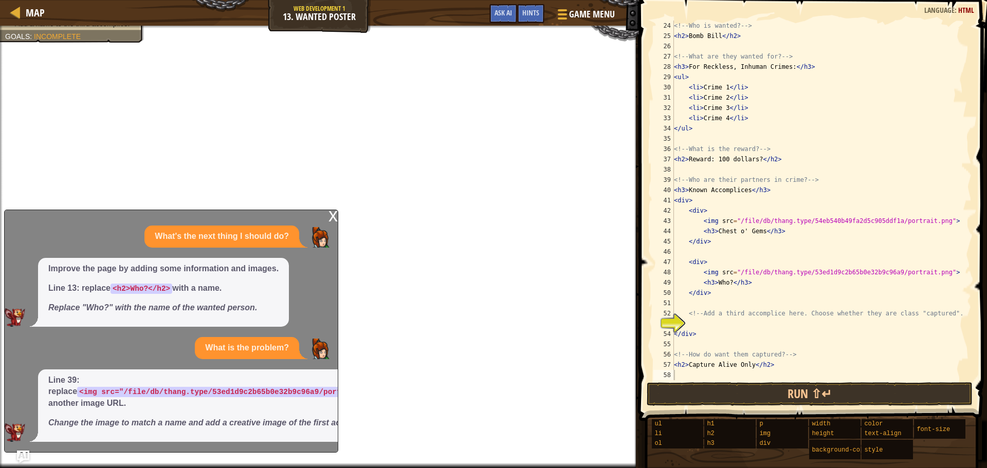
click at [757, 320] on div "<!-- Who is wanted? --> < h2 > Bomb Bill </ h2 > <!-- What are they wanted for?…" at bounding box center [818, 211] width 292 height 380
click at [808, 381] on span at bounding box center [814, 195] width 356 height 451
click at [821, 391] on button "Run ⇧↵" at bounding box center [809, 394] width 326 height 24
click at [844, 401] on button "Run ⇧↵" at bounding box center [809, 394] width 326 height 24
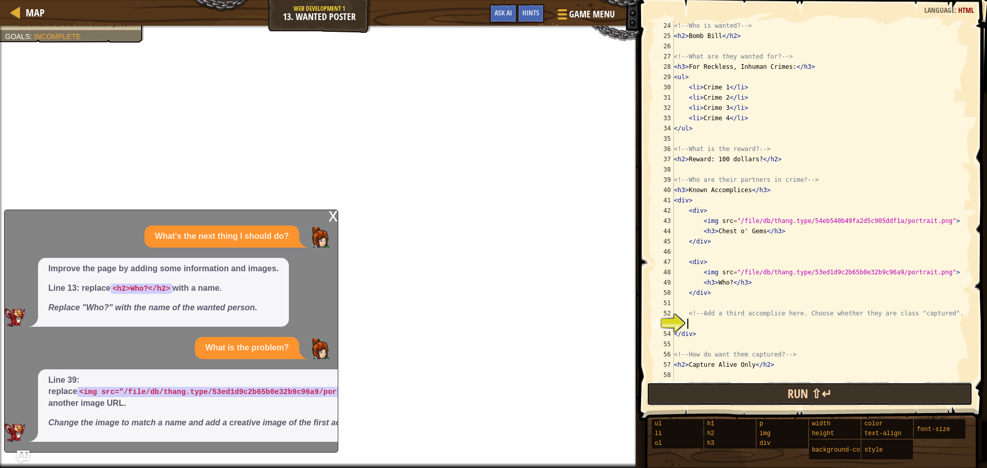
click at [844, 401] on button "Run ⇧↵" at bounding box center [809, 394] width 326 height 24
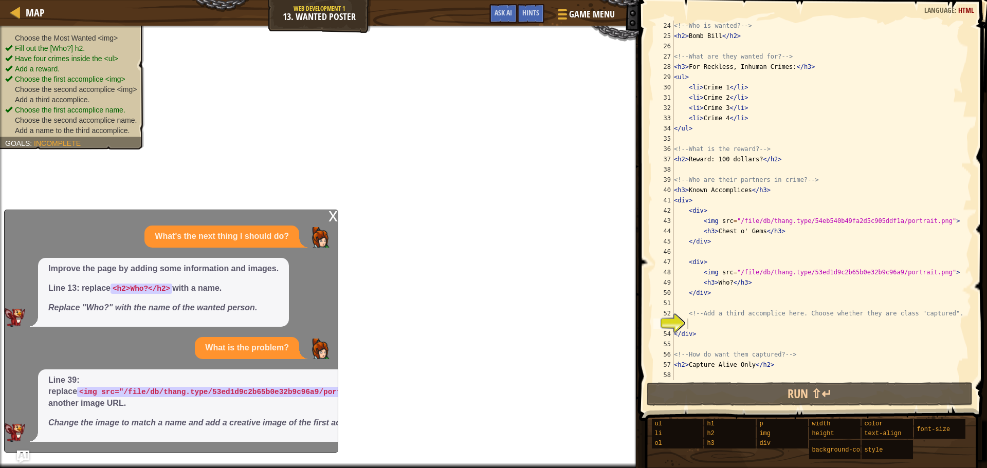
click at [69, 35] on ul "Choose the Most Wanted <img> Fill out the [Who?] h2. Have four crimes inside th…" at bounding box center [72, 84] width 134 height 103
drag, startPoint x: 108, startPoint y: 121, endPoint x: 92, endPoint y: 86, distance: 38.4
click at [92, 86] on span "Choose the second accomplice <img>" at bounding box center [76, 89] width 122 height 8
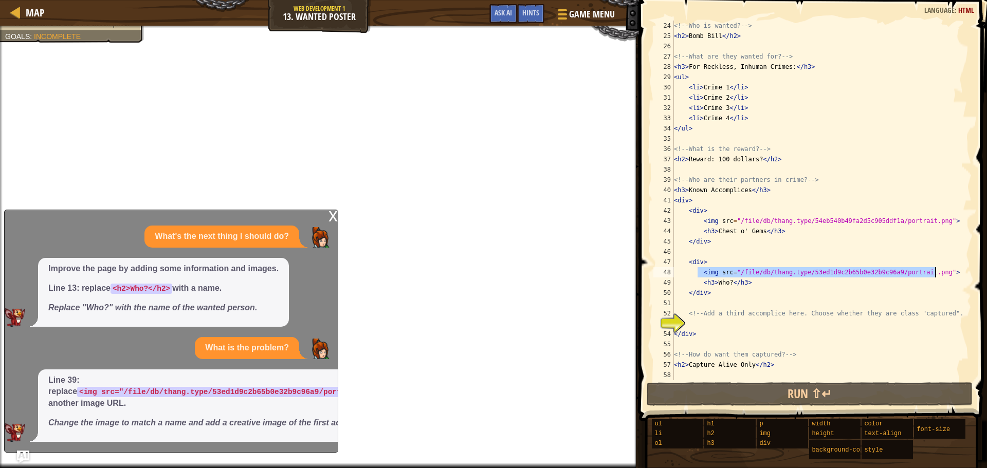
drag, startPoint x: 699, startPoint y: 274, endPoint x: 954, endPoint y: 275, distance: 254.9
click at [954, 275] on div "<!-- Who is wanted? --> < h2 > Bomb Bill </ h2 > <!-- What are they wanted for?…" at bounding box center [818, 211] width 292 height 380
click at [701, 274] on div "<!-- Who is wanted? --> < h2 > Bomb Bill </ h2 > <!-- What are they wanted for?…" at bounding box center [818, 201] width 292 height 360
drag, startPoint x: 701, startPoint y: 274, endPoint x: 940, endPoint y: 271, distance: 238.9
click at [940, 271] on div "<!-- Who is wanted? --> < h2 > Bomb Bill </ h2 > <!-- What are they wanted for?…" at bounding box center [818, 211] width 292 height 380
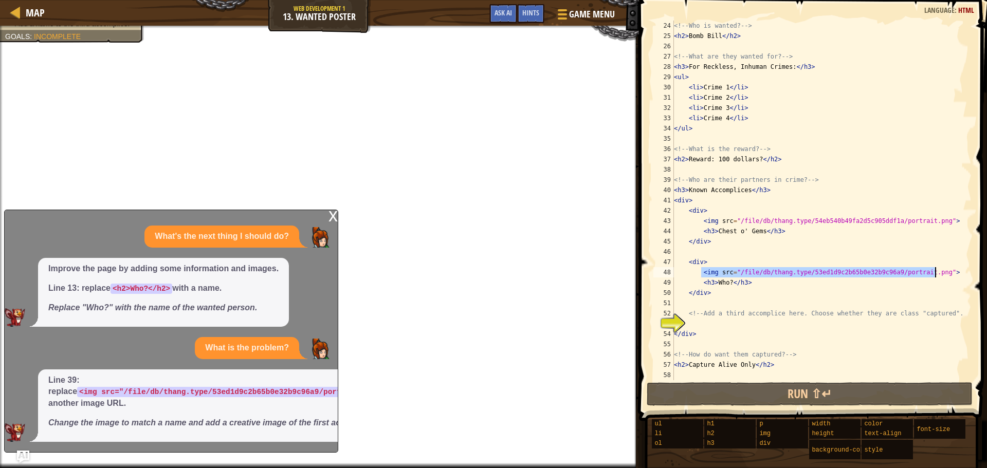
paste textarea "<!-- Add a third accomplice here. Choose whether they are class "captured". -->"
drag, startPoint x: 693, startPoint y: 318, endPoint x: 692, endPoint y: 326, distance: 8.3
click at [692, 321] on div "<!-- Who is wanted? --> < h2 > Bomb Bill </ h2 > <!-- What are they wanted for?…" at bounding box center [818, 211] width 292 height 380
type textarea "<!-- Add a third accomplice here. Choose whether they are class "captured". -->"
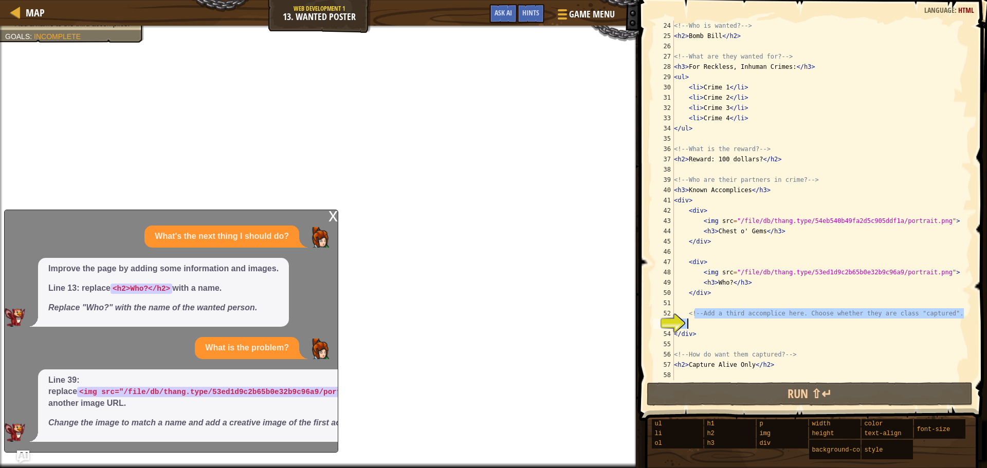
click at [692, 327] on div "<!-- Who is wanted? --> < h2 > Bomb Bill </ h2 > <!-- What are they wanted for?…" at bounding box center [818, 201] width 292 height 360
paste textarea "<img src="/file/db/thang.type/53ed1d9c2b65b0e32b9c96a9/portrait.png">"
type textarea "<img src="/file/db/thang.type/53ed1d9c2b65b0e32b9c96a9/portrait.png">"
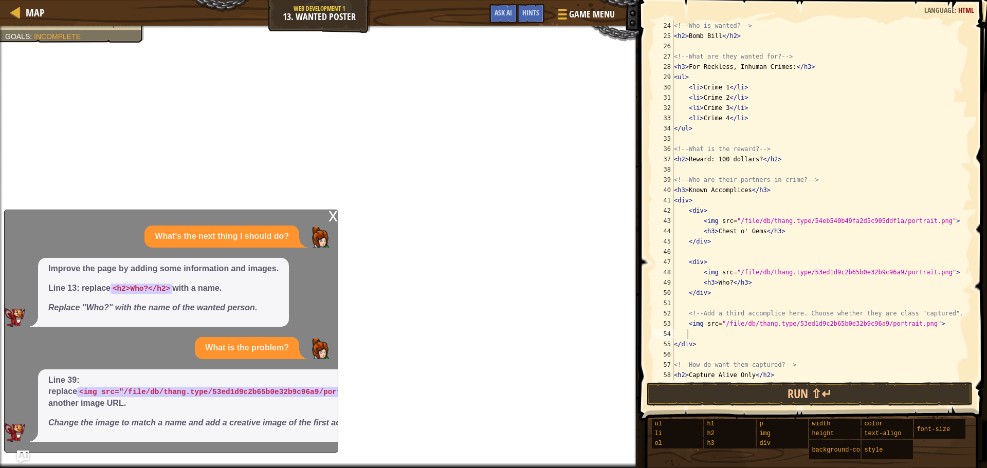
click at [333, 210] on div "x" at bounding box center [332, 215] width 9 height 10
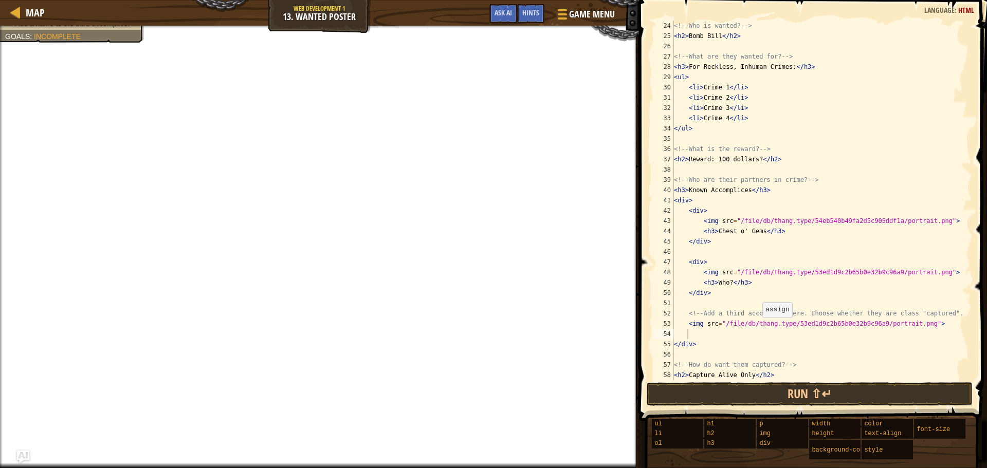
drag, startPoint x: 757, startPoint y: 328, endPoint x: 753, endPoint y: 333, distance: 6.7
click at [753, 333] on div "<!-- Who is wanted? --> < h2 > Bomb Bill </ h2 > <!-- What are they wanted for?…" at bounding box center [818, 211] width 292 height 380
click at [745, 344] on div "<!-- Who is wanted? --> < h2 > Bomb Bill </ h2 > <!-- What are they wanted for?…" at bounding box center [818, 211] width 292 height 380
click at [730, 318] on div "<!-- Who is wanted? --> < h2 > Bomb Bill </ h2 > <!-- What are they wanted for?…" at bounding box center [818, 211] width 292 height 380
type textarea "<!-- Add a third accomplice here. Choose whether they are class "captured". -->"
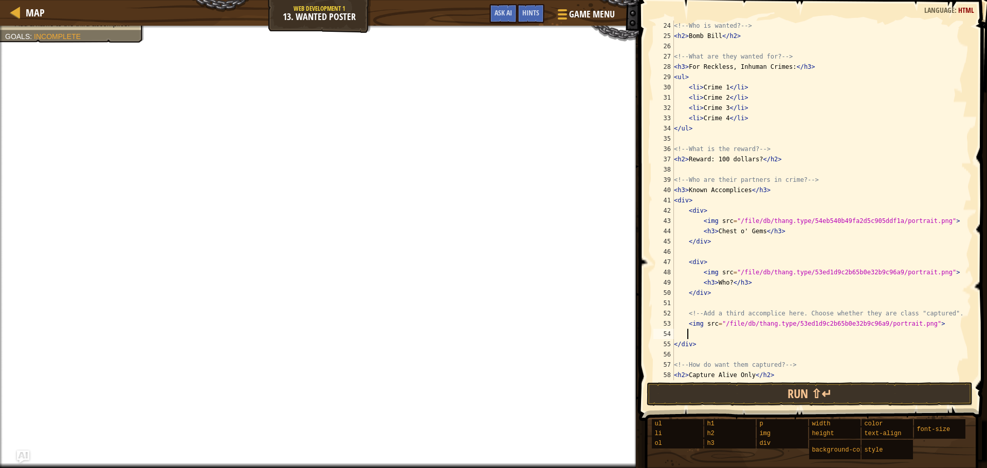
click at [714, 339] on div "<!-- Who is wanted? --> < h2 > Bomb Bill </ h2 > <!-- What are they wanted for?…" at bounding box center [818, 211] width 292 height 380
type textarea "<img src="/file/db/thang.type/53ed1d9c2b65b0e32b9c96a9/portrait.png">"
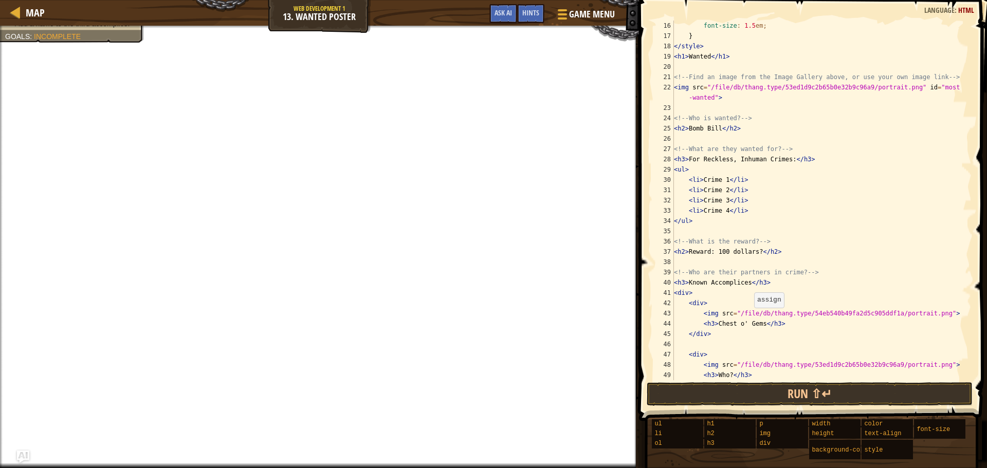
scroll to position [185, 0]
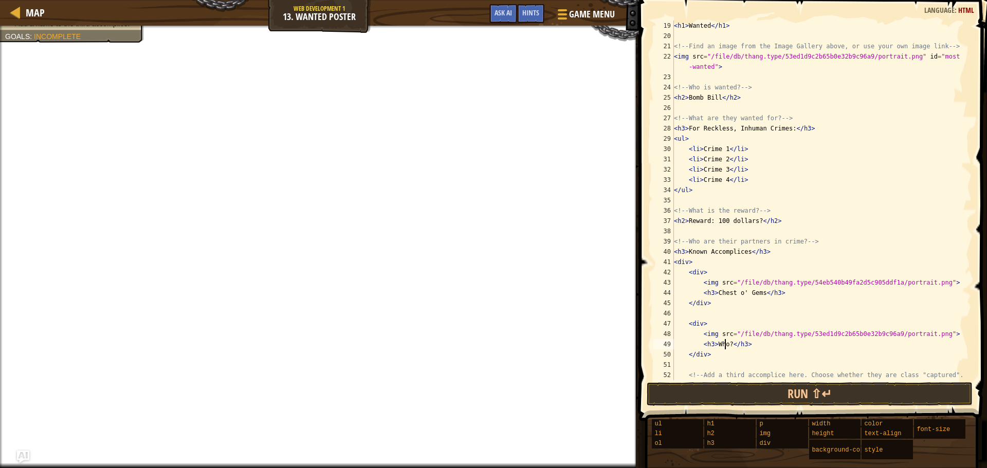
click at [725, 343] on div "< h1 > Wanted </ h1 > <!-- Find an image from the Image Gallery above, or use y…" at bounding box center [818, 211] width 292 height 380
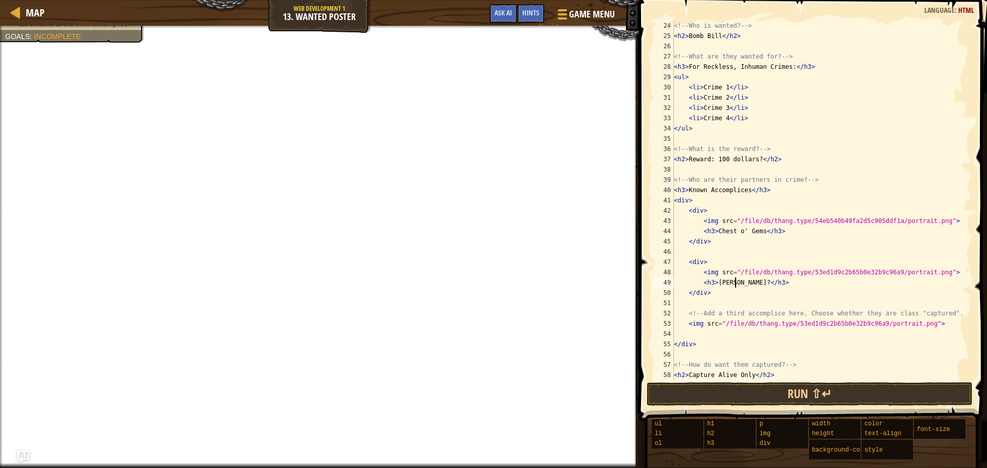
click at [735, 282] on div "<!-- Who is wanted? --> < h2 > Bomb Bill </ h2 > <!-- What are they wanted for?…" at bounding box center [818, 211] width 292 height 380
type textarea "<h3>[PERSON_NAME]</h3>"
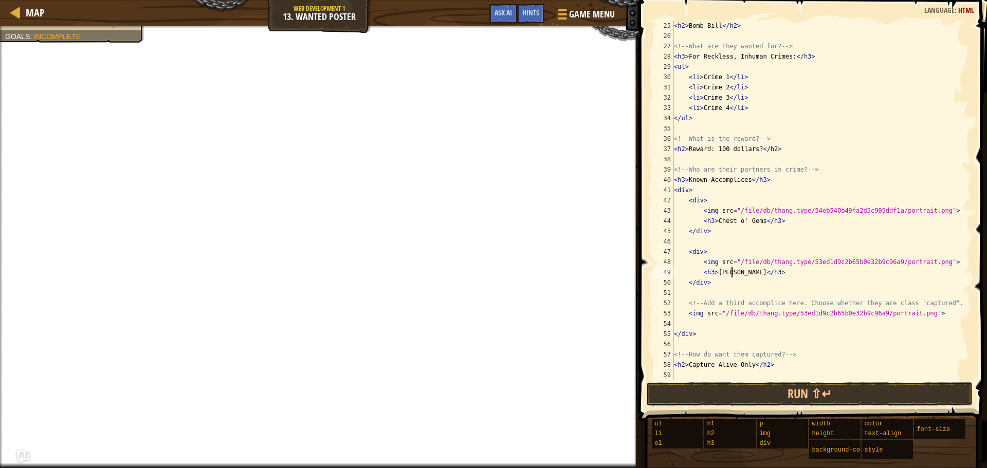
scroll to position [226, 0]
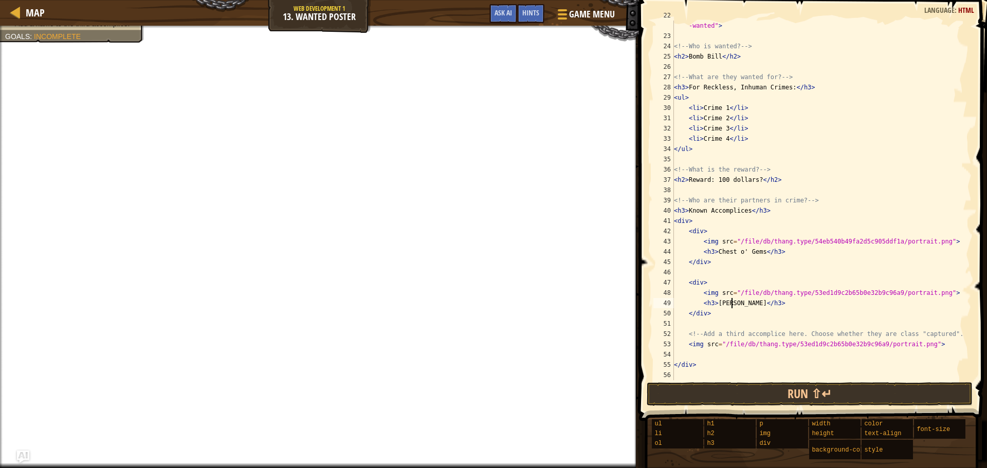
click at [685, 351] on div "< img src = "/file/db/thang.type/53ed1d9c2b65b0e32b9c96a9/portrait.png" id = "m…" at bounding box center [818, 205] width 292 height 391
click at [699, 348] on div "< img src = "/file/db/thang.type/53ed1d9c2b65b0e32b9c96a9/portrait.png" id = "m…" at bounding box center [818, 205] width 292 height 391
type textarea "<img src="/file/db/thang.type/53ed1d9c2b65b0e32b9c96a9/portrait.png">"
click at [690, 350] on div "< img src = "/file/db/thang.type/53ed1d9c2b65b0e32b9c96a9/portrait.png" id = "m…" at bounding box center [818, 205] width 292 height 391
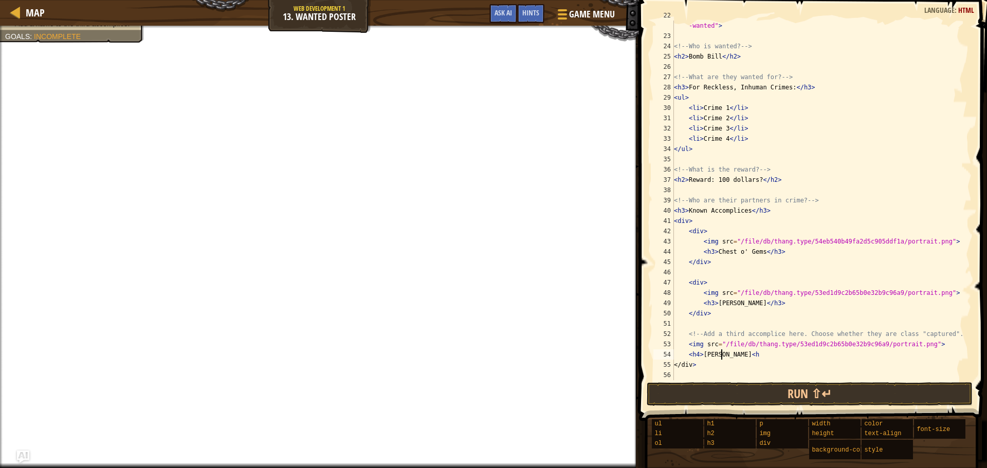
scroll to position [5, 4]
type textarea "<h4>[PERSON_NAME]<h4>"
click at [697, 321] on div "< img src = "/file/db/thang.type/53ed1d9c2b65b0e32b9c96a9/portrait.png" id = "m…" at bounding box center [818, 205] width 292 height 391
type textarea ","
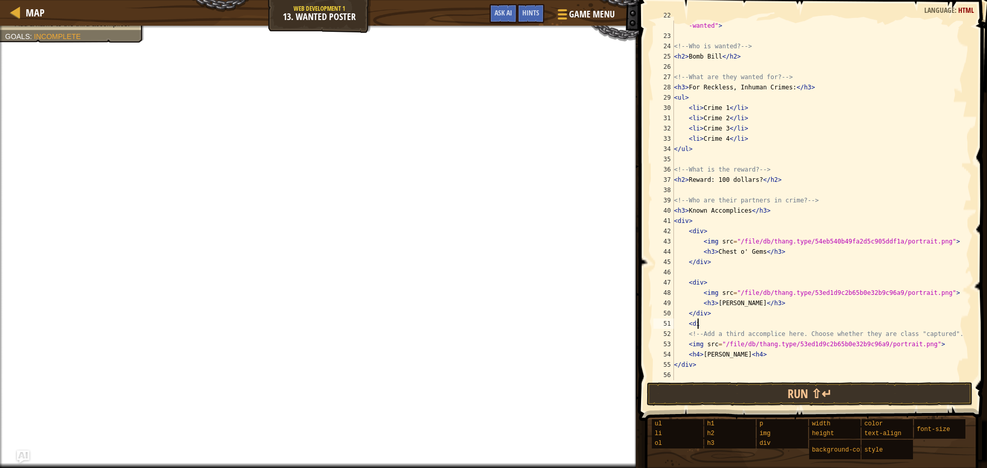
scroll to position [5, 2]
click at [606, 5] on button "Game Menu" at bounding box center [584, 16] width 75 height 25
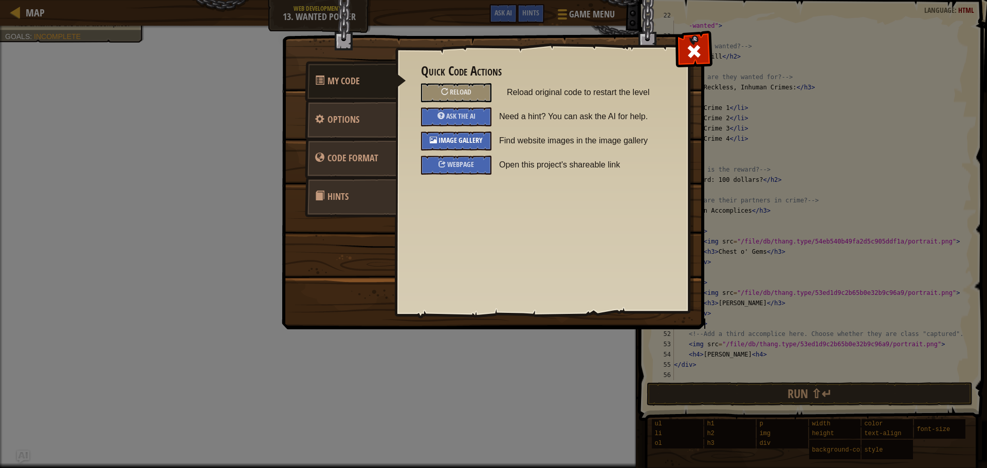
click at [444, 132] on div "Image Gallery" at bounding box center [456, 141] width 70 height 19
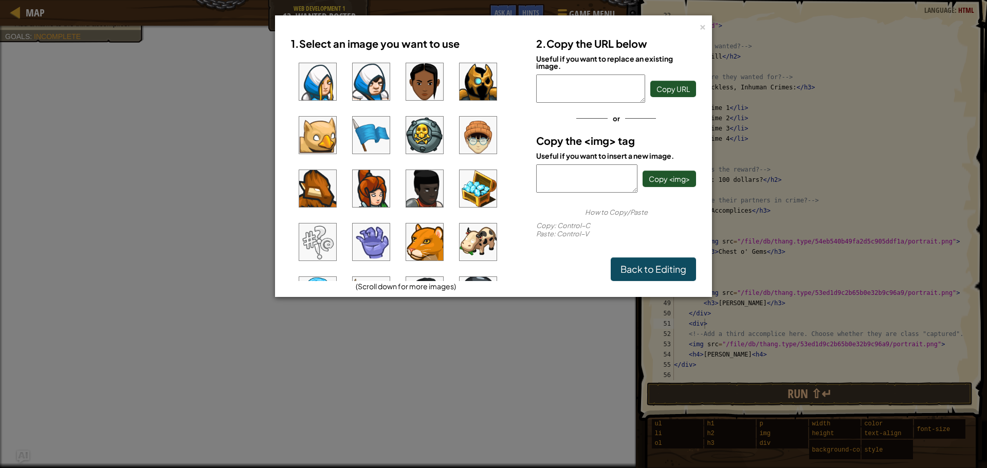
click at [372, 182] on img at bounding box center [370, 188] width 37 height 37
click at [673, 181] on span "Copy <img>" at bounding box center [668, 178] width 41 height 9
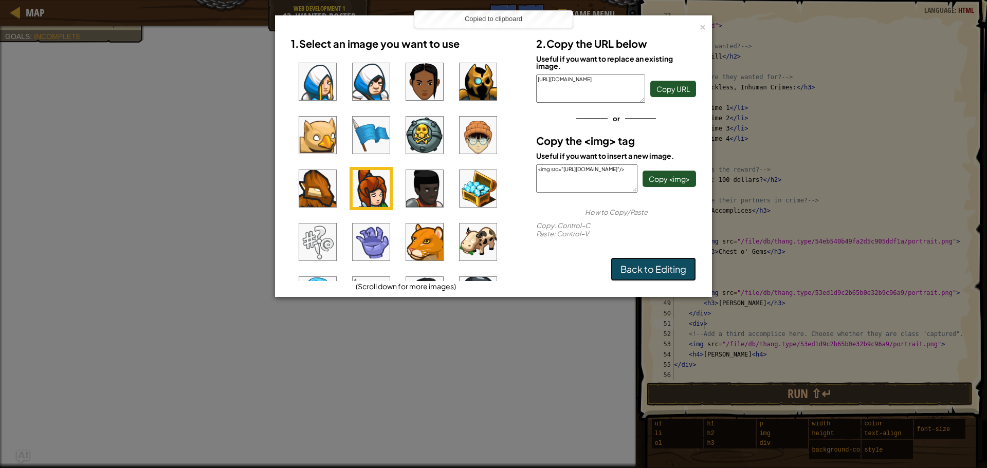
click at [688, 267] on link "Back to Editing" at bounding box center [652, 269] width 85 height 24
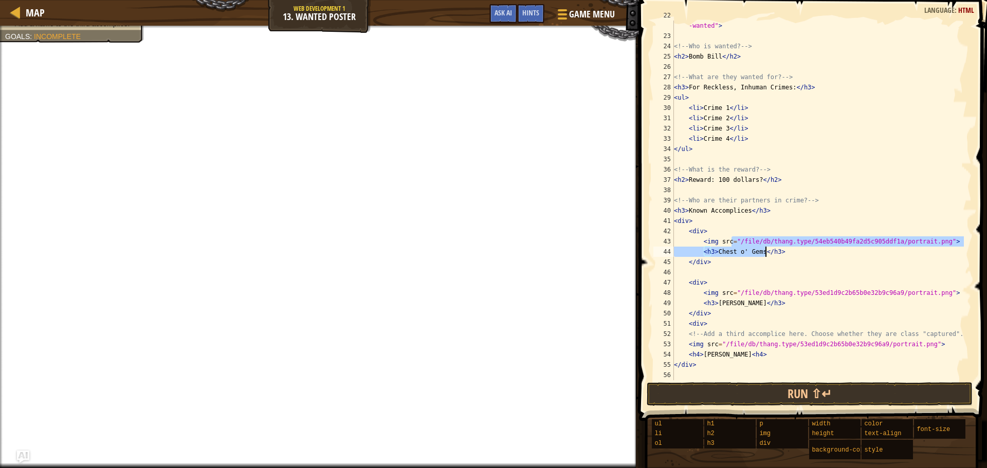
drag, startPoint x: 731, startPoint y: 239, endPoint x: 765, endPoint y: 248, distance: 34.4
click at [765, 248] on div "< img src = "/file/db/thang.type/53ed1d9c2b65b0e32b9c96a9/portrait.png" id = "m…" at bounding box center [818, 205] width 292 height 391
click at [782, 264] on div "< img src = "/file/db/thang.type/53ed1d9c2b65b0e32b9c96a9/portrait.png" id = "m…" at bounding box center [818, 205] width 292 height 391
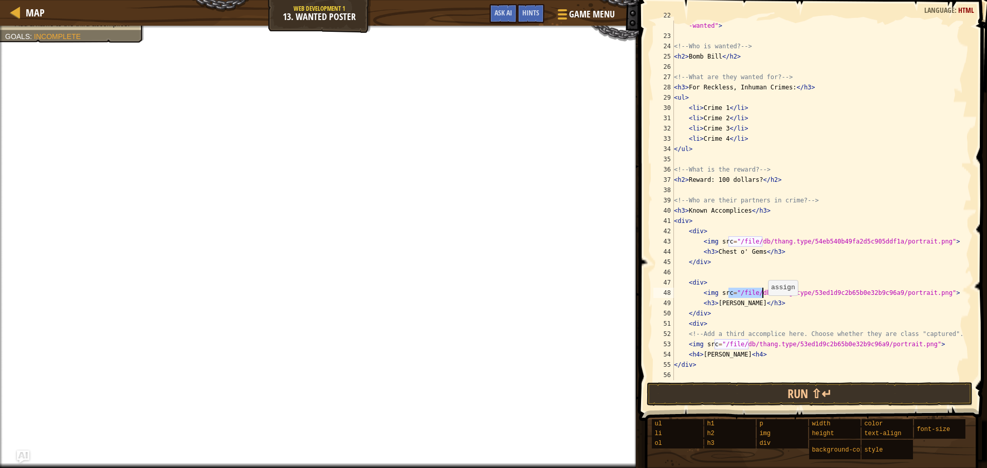
drag, startPoint x: 731, startPoint y: 294, endPoint x: 763, endPoint y: 295, distance: 31.4
click at [763, 295] on div "< img src = "/file/db/thang.type/53ed1d9c2b65b0e32b9c96a9/portrait.png" id = "m…" at bounding box center [818, 205] width 292 height 391
click at [763, 295] on div "< img src = "/file/db/thang.type/53ed1d9c2b65b0e32b9c96a9/portrait.png" id = "m…" at bounding box center [818, 201] width 292 height 360
drag, startPoint x: 718, startPoint y: 342, endPoint x: 931, endPoint y: 344, distance: 212.7
click at [931, 344] on div "< img src = "/file/db/thang.type/53ed1d9c2b65b0e32b9c96a9/portrait.png" id = "m…" at bounding box center [818, 205] width 292 height 391
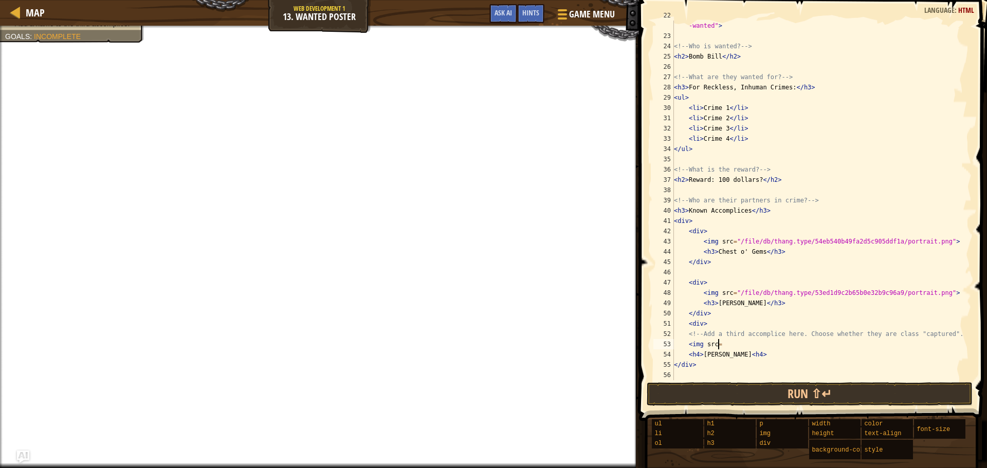
paste textarea "<img src="[URL][DOMAIN_NAME]"/>"
drag, startPoint x: 720, startPoint y: 345, endPoint x: 716, endPoint y: 351, distance: 7.8
click at [717, 351] on div "< img src = "/file/db/thang.type/53ed1d9c2b65b0e32b9c96a9/portrait.png" id = "m…" at bounding box center [818, 205] width 292 height 391
click at [725, 317] on div "< img src = "/file/db/thang.type/53ed1d9c2b65b0e32b9c96a9/portrait.png" id = "m…" at bounding box center [818, 205] width 292 height 391
click at [724, 340] on div "< img src = "/file/db/thang.type/53ed1d9c2b65b0e32b9c96a9/portrait.png" id = "m…" at bounding box center [818, 205] width 292 height 391
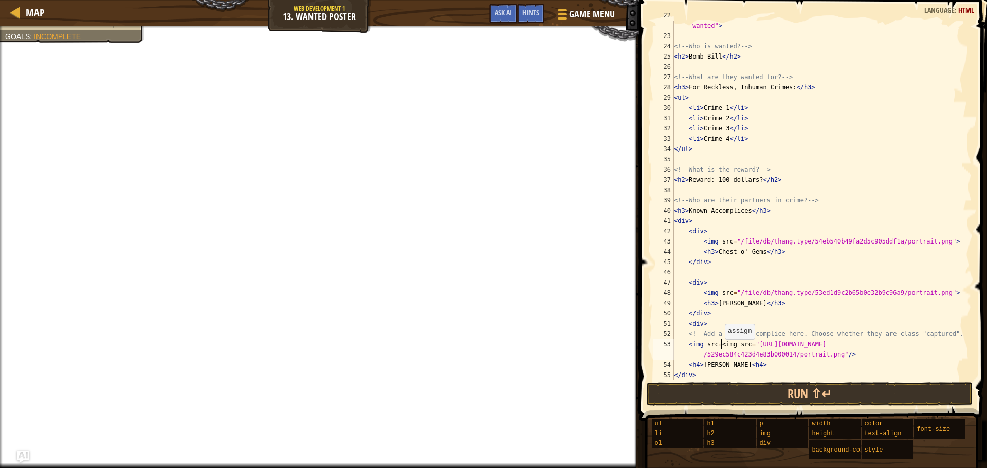
click at [719, 339] on div "< img src = "/file/db/thang.type/53ed1d9c2b65b0e32b9c96a9/portrait.png" id = "m…" at bounding box center [818, 205] width 292 height 391
click at [610, 16] on span "Game Menu" at bounding box center [592, 14] width 48 height 14
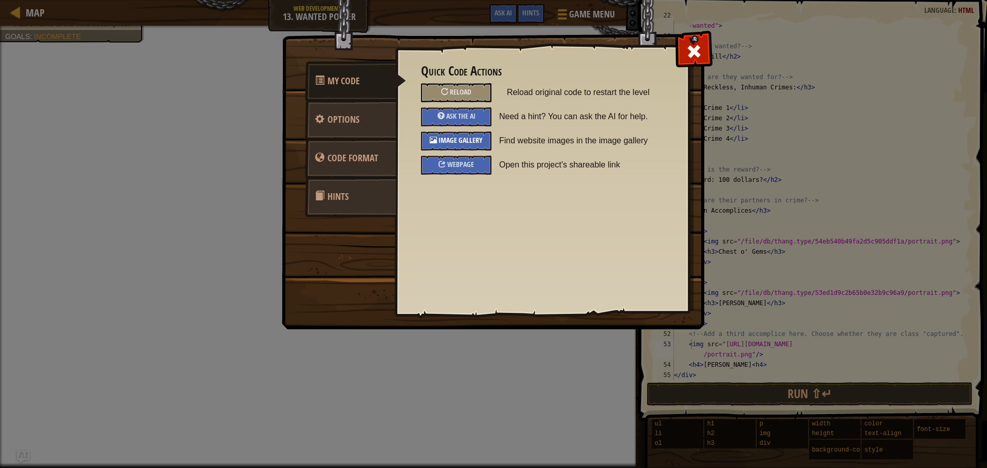
click at [484, 132] on div "Image Gallery" at bounding box center [456, 141] width 70 height 19
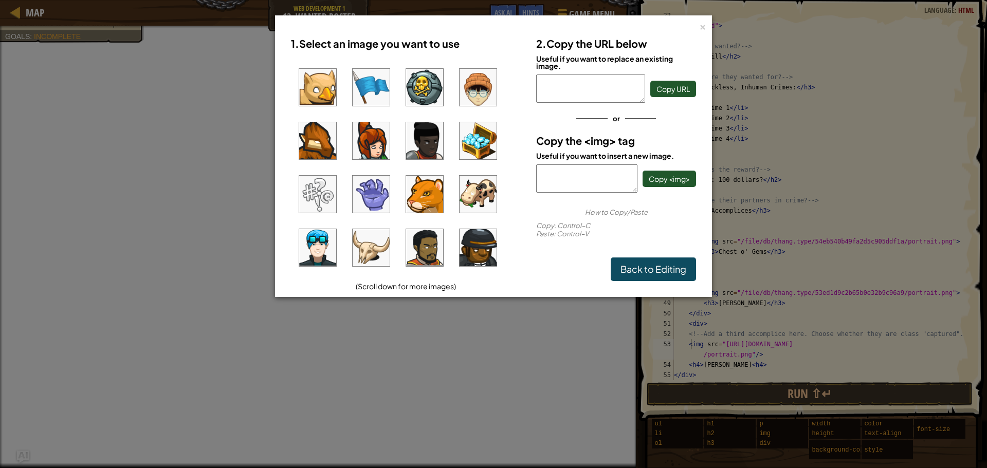
scroll to position [0, 0]
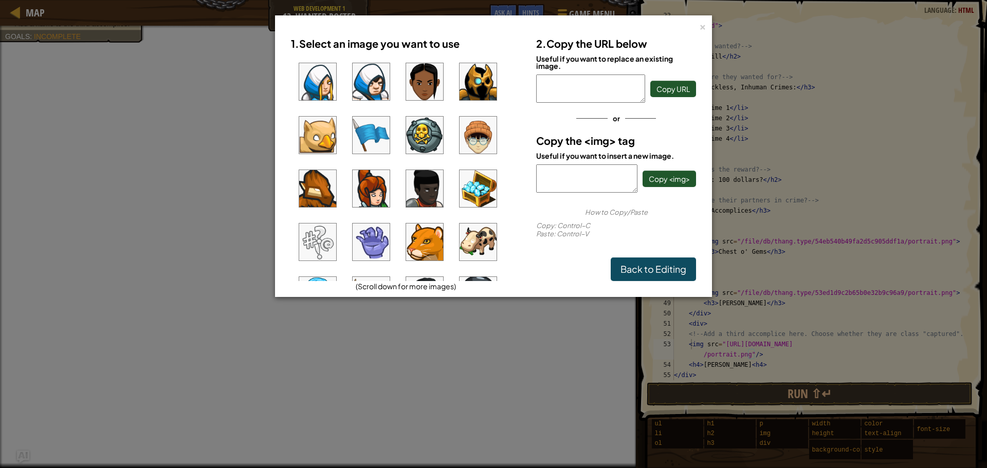
drag, startPoint x: 445, startPoint y: 89, endPoint x: 438, endPoint y: 89, distance: 6.7
click at [443, 89] on ul at bounding box center [406, 168] width 230 height 226
click at [438, 89] on img at bounding box center [424, 81] width 37 height 37
click at [678, 176] on span "Copy <img>" at bounding box center [668, 178] width 41 height 9
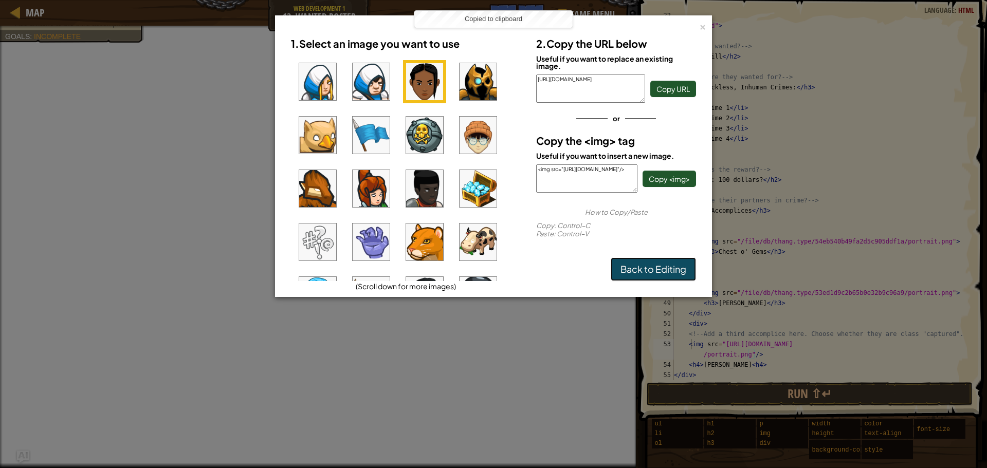
click at [636, 268] on link "Back to Editing" at bounding box center [652, 269] width 85 height 24
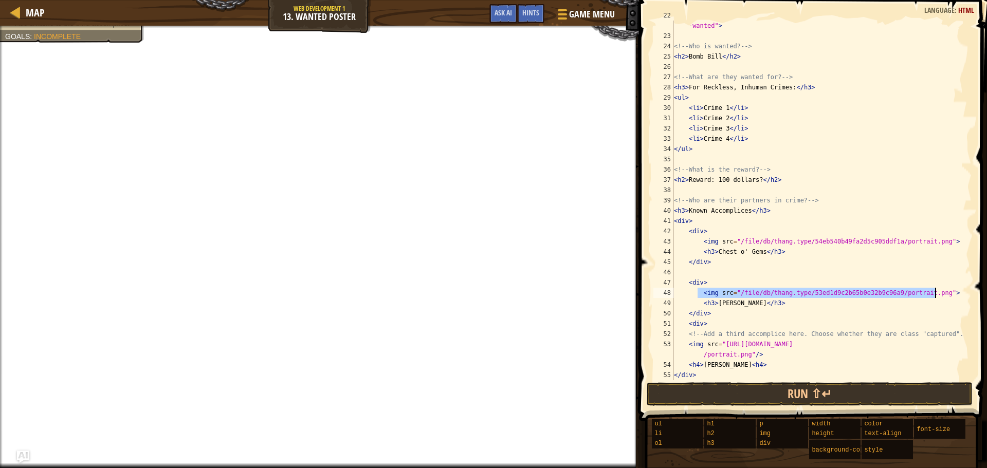
drag, startPoint x: 698, startPoint y: 288, endPoint x: 935, endPoint y: 295, distance: 237.0
click at [935, 295] on div "< img src = "/file/db/thang.type/53ed1d9c2b65b0e32b9c96a9/portrait.png" id = "m…" at bounding box center [818, 205] width 292 height 391
type textarea "<img src="/file/db/thang.type/53ed1d9c2b65b0e32b9c96a9/portrait.png">"
paste textarea "<img src="[URL][DOMAIN_NAME]"/>"
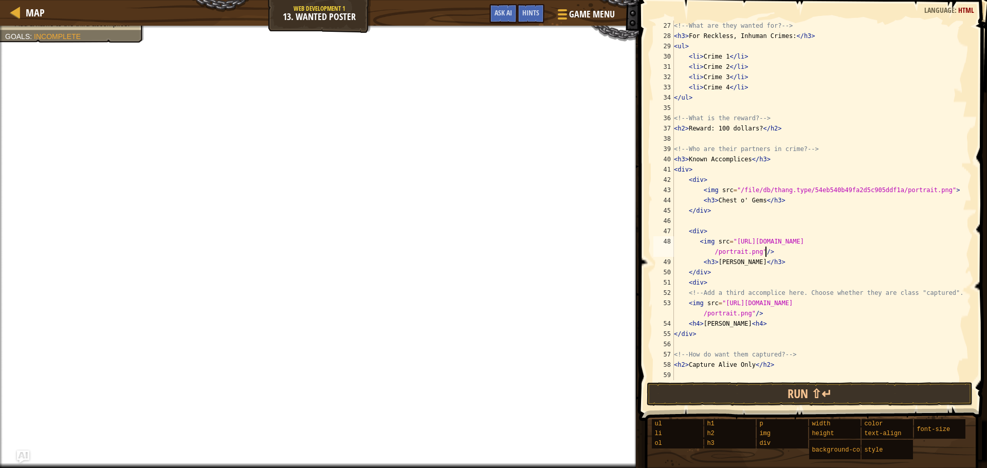
scroll to position [277, 0]
click at [705, 327] on div "<!-- What are they wanted for? --> < h3 > For Reckless, Inhuman Crimes: </ h3 >…" at bounding box center [818, 211] width 292 height 380
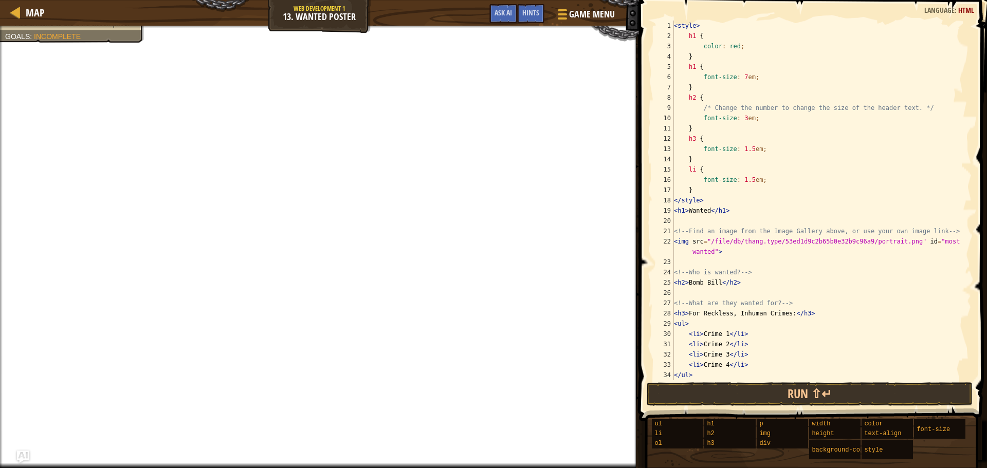
scroll to position [0, 0]
click at [494, 10] on span "Ask AI" at bounding box center [502, 13] width 17 height 10
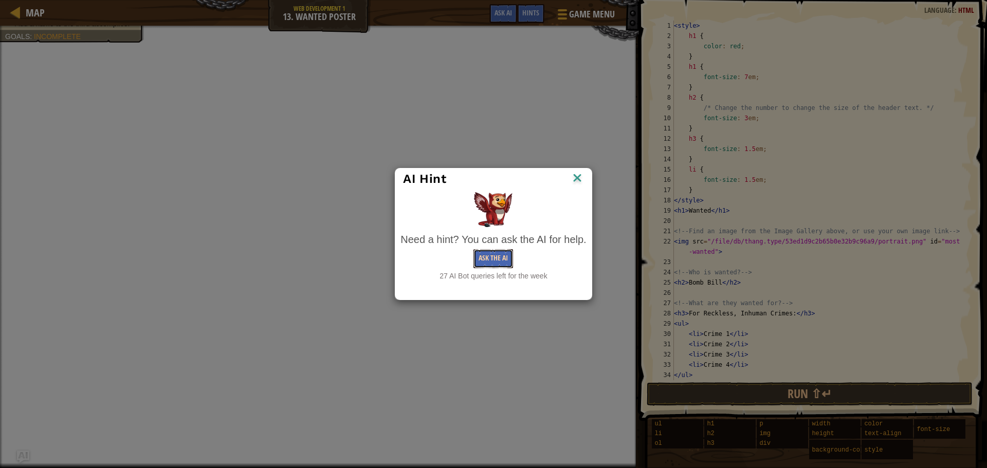
click at [504, 250] on button "Ask the AI" at bounding box center [493, 258] width 40 height 19
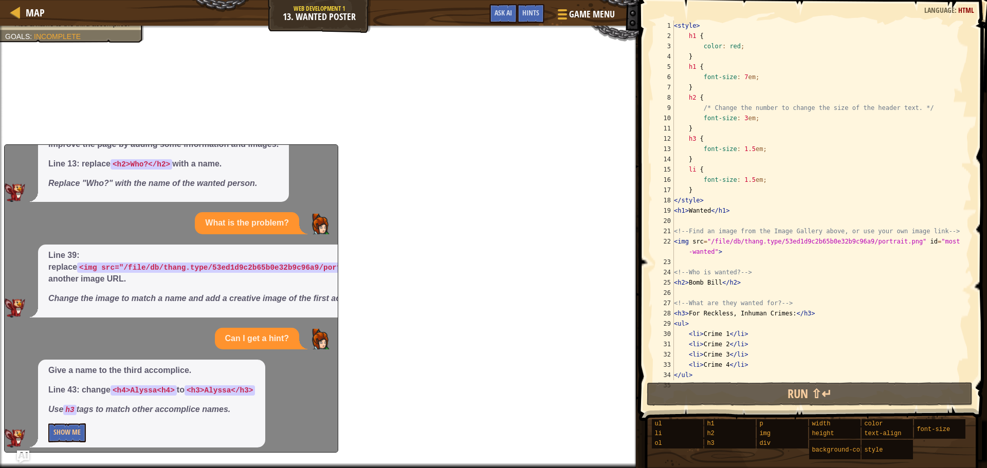
scroll to position [77, 0]
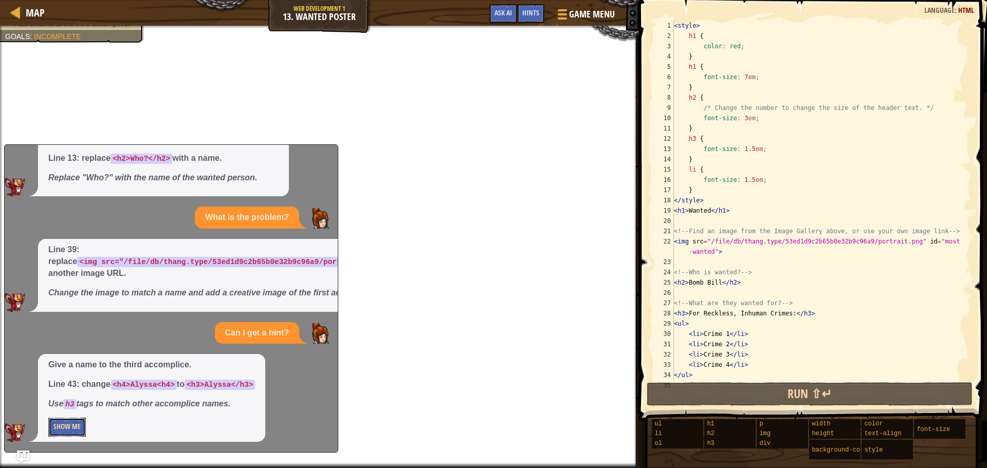
click at [84, 425] on button "Show Me" at bounding box center [67, 427] width 38 height 19
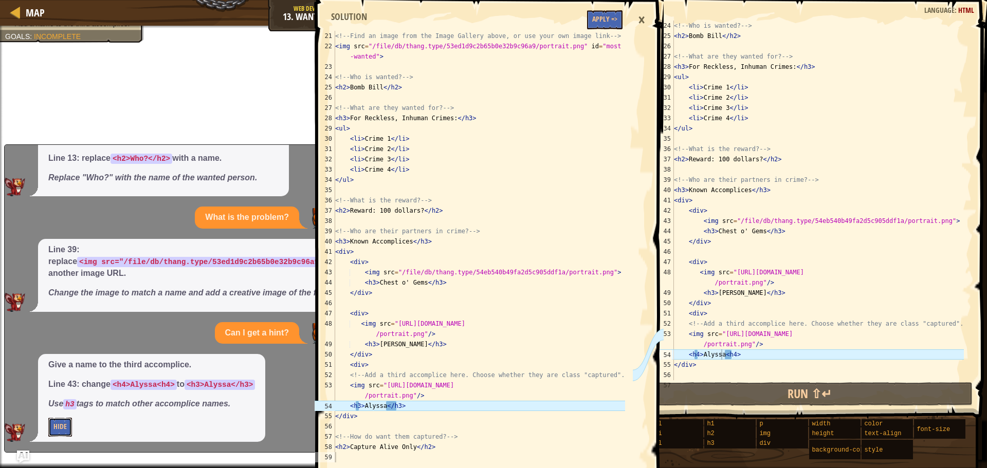
scroll to position [277, 0]
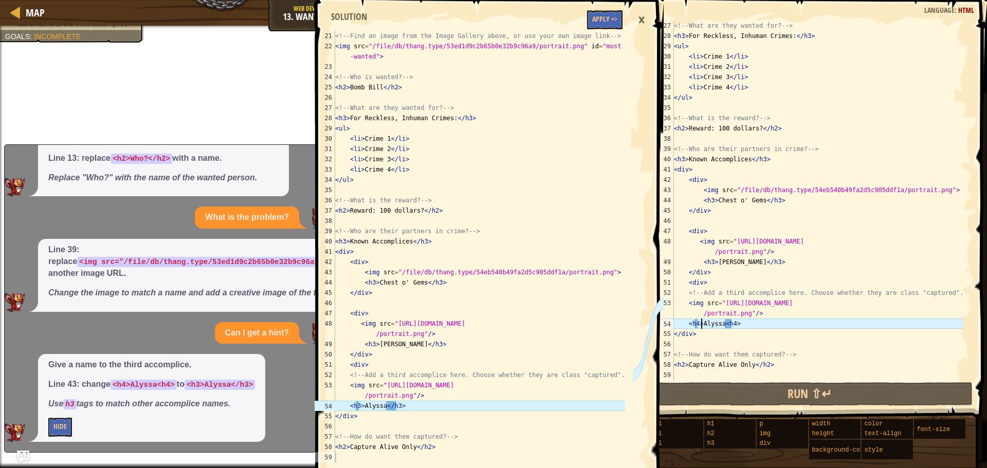
click at [701, 325] on div "<!-- What are they wanted for? --> < h3 > For Reckless, Inhuman Crimes: </ h3 >…" at bounding box center [818, 211] width 292 height 380
click at [695, 324] on div "<!-- What are they wanted for? --> < h3 > For Reckless, Inhuman Crimes: </ h3 >…" at bounding box center [818, 211] width 292 height 380
click at [697, 323] on div "<!-- What are they wanted for? --> < h3 > For Reckless, Inhuman Crimes: </ h3 >…" at bounding box center [818, 211] width 292 height 380
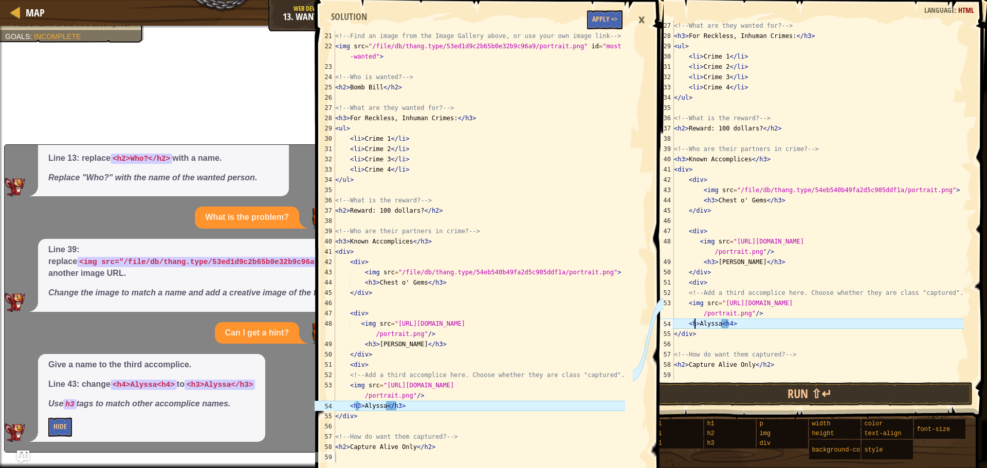
scroll to position [5, 2]
click at [731, 325] on div "<!-- What are they wanted for? --> < h3 > For Reckless, Inhuman Crimes: </ h3 >…" at bounding box center [818, 211] width 292 height 380
click at [647, 13] on div "×" at bounding box center [641, 20] width 17 height 24
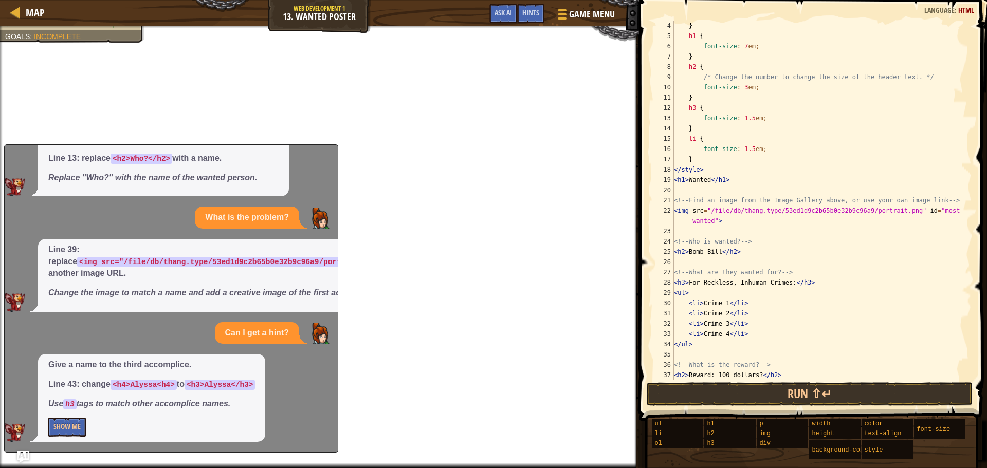
scroll to position [0, 0]
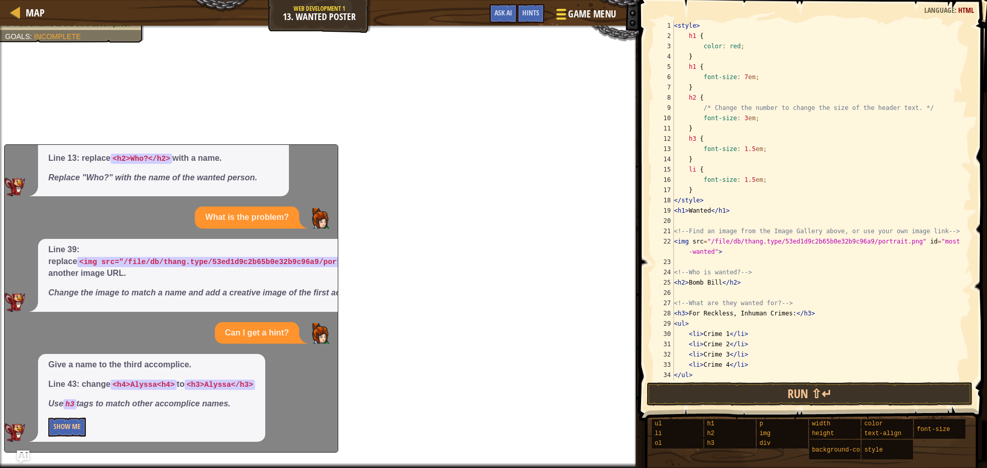
click at [569, 21] on span "Game Menu" at bounding box center [592, 14] width 48 height 14
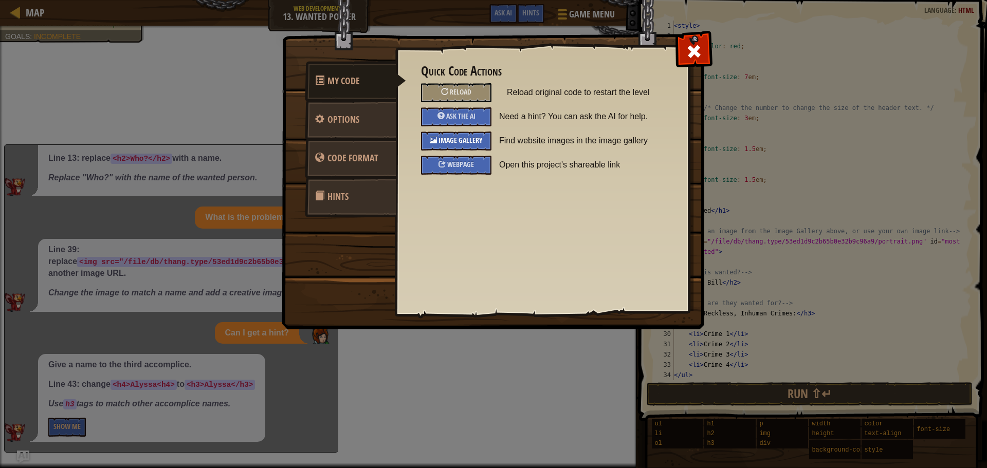
click at [475, 142] on span "Image Gallery" at bounding box center [460, 140] width 44 height 10
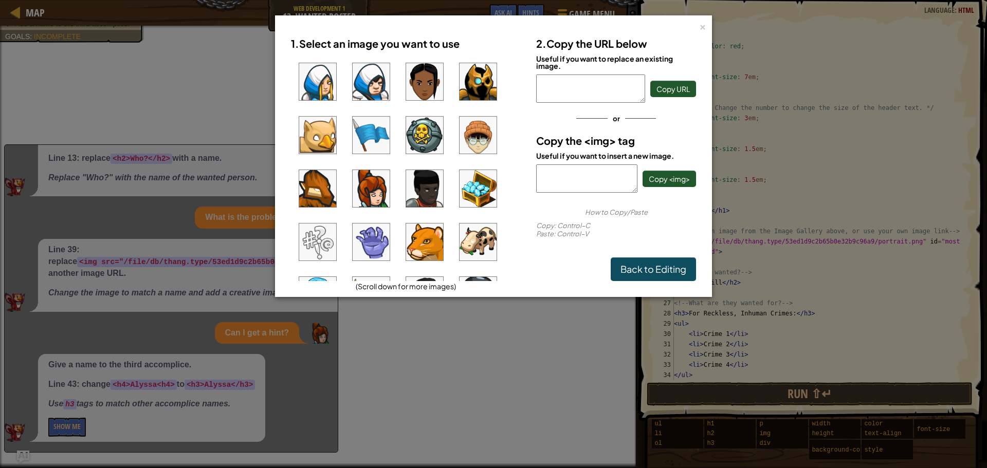
scroll to position [51, 0]
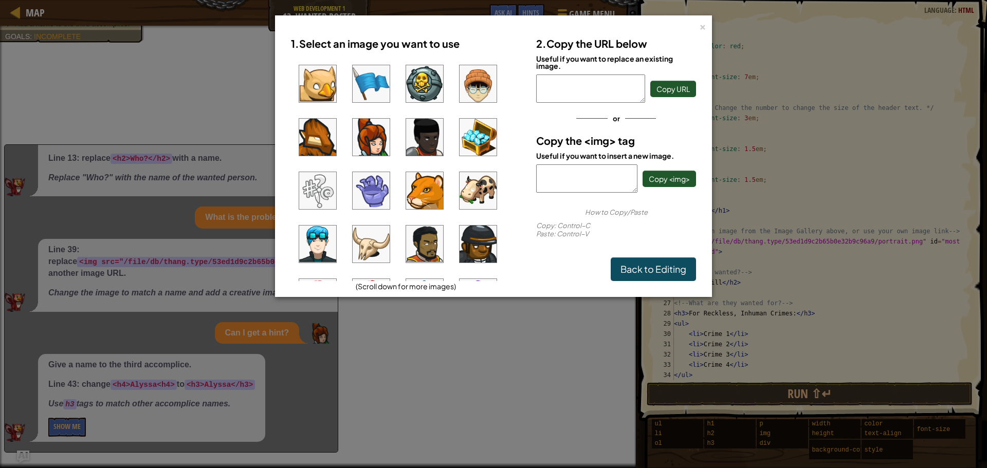
click at [420, 190] on img at bounding box center [424, 190] width 37 height 37
click at [670, 197] on div "2. Copy the URL below Useful if you want to replace an existing image. [URL][DO…" at bounding box center [615, 156] width 175 height 249
click at [674, 171] on button "Copy <img>" at bounding box center [668, 179] width 53 height 16
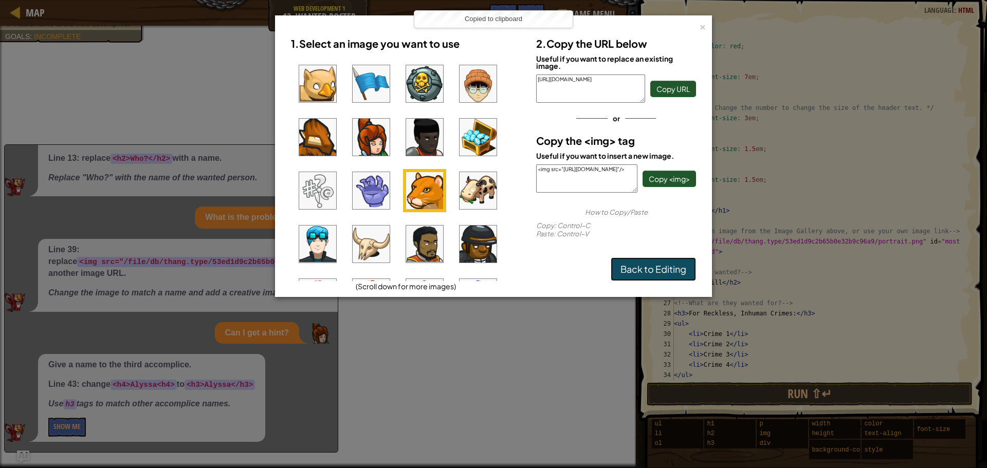
click at [659, 270] on link "Back to Editing" at bounding box center [652, 269] width 85 height 24
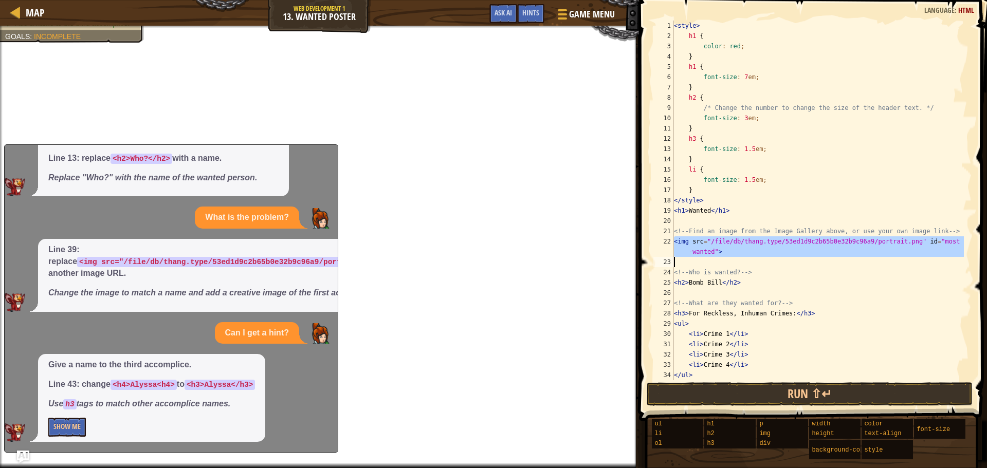
drag, startPoint x: 673, startPoint y: 243, endPoint x: 689, endPoint y: 247, distance: 15.8
click at [689, 247] on div "<h3>Alyssa<h3> 1 2 3 4 5 6 7 8 9 10 11 12 13 14 15 16 17 18 19 20 21 22 23 24 2…" at bounding box center [811, 201] width 320 height 360
type textarea "<img src="/file/db/thang.type/53ed1d9c2b65b0e32b9c96a9/portrait.png" id="most-w…"
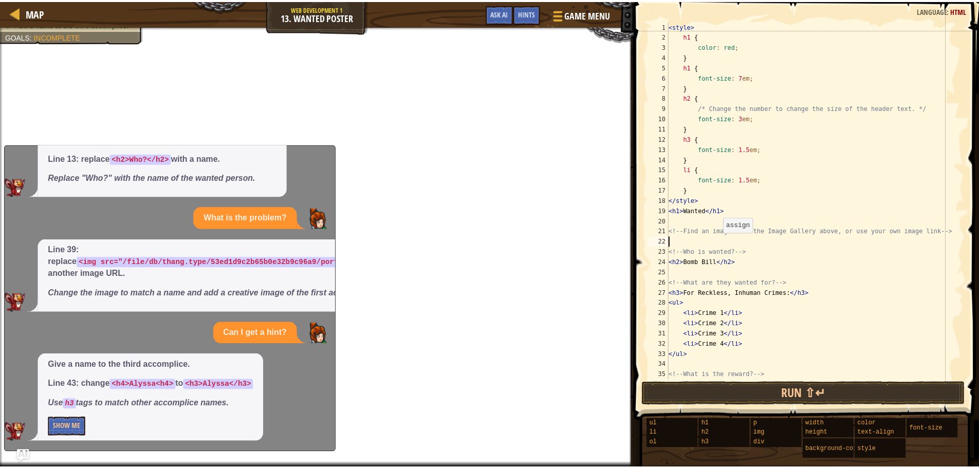
scroll to position [5, 0]
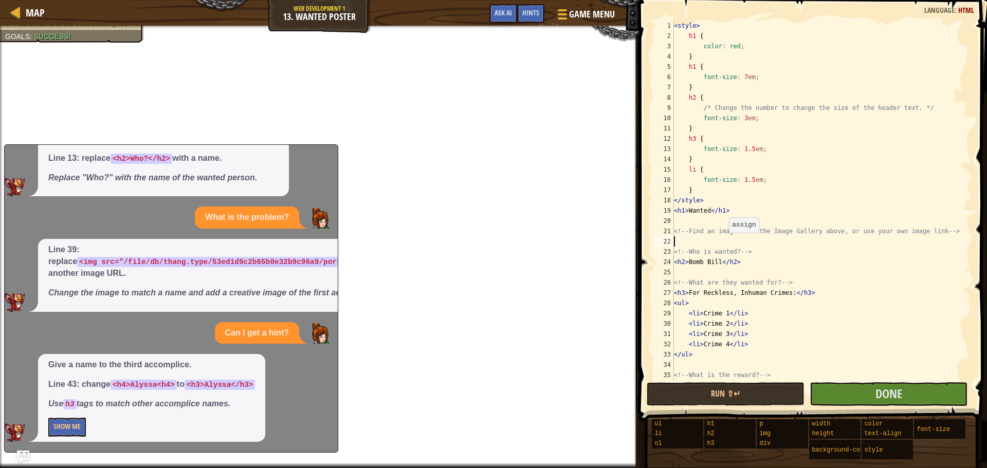
paste textarea "<img src="[URL][DOMAIN_NAME]"/>"
type textarea "<img src="[URL][DOMAIN_NAME]"/>"
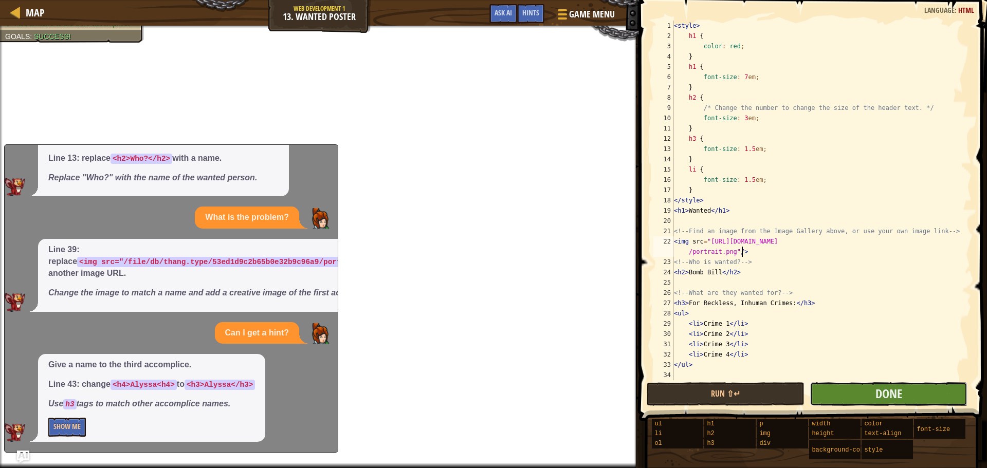
click at [903, 400] on button "Done" at bounding box center [888, 394] width 158 height 24
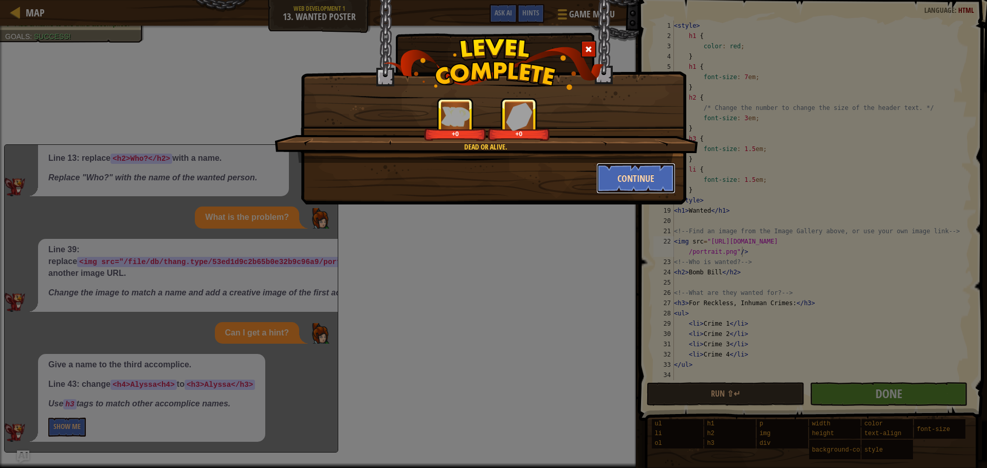
click at [644, 173] on button "Continue" at bounding box center [636, 178] width 80 height 31
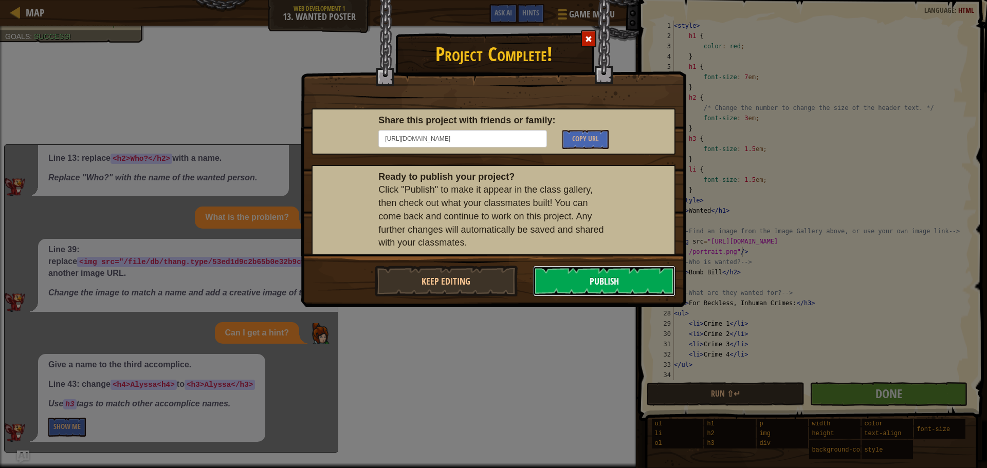
click at [588, 275] on button "Publish" at bounding box center [604, 281] width 143 height 31
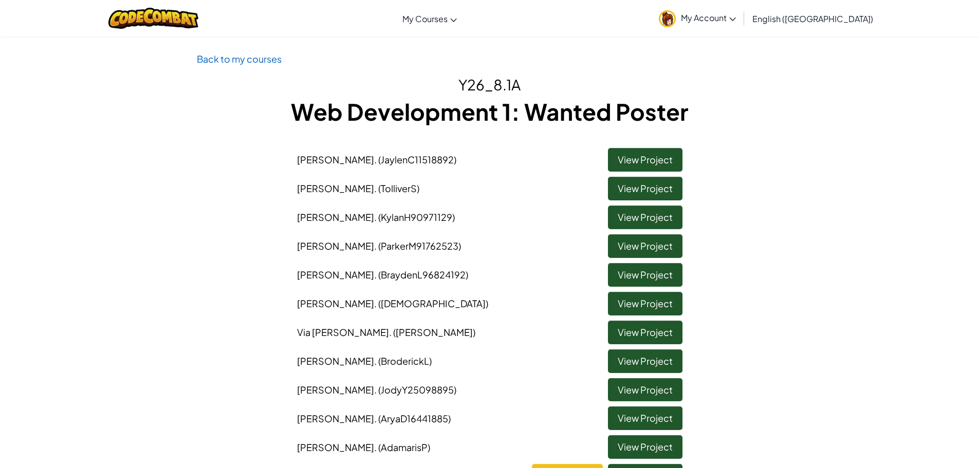
click at [206, 21] on div at bounding box center [153, 18] width 105 height 36
click at [197, 15] on img at bounding box center [153, 18] width 90 height 21
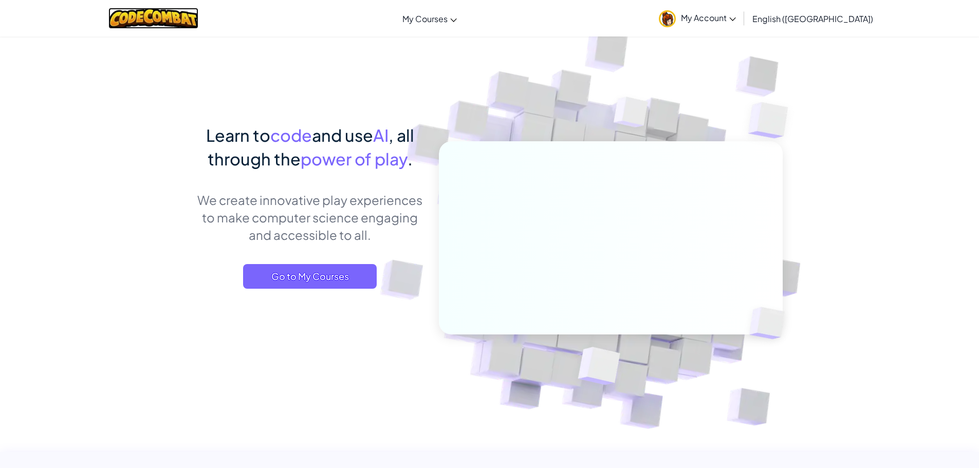
click at [198, 15] on img at bounding box center [153, 18] width 90 height 21
click at [192, 12] on img at bounding box center [153, 18] width 90 height 21
click at [299, 274] on span "Go to My Courses" at bounding box center [310, 276] width 134 height 25
